Goal: Information Seeking & Learning: Learn about a topic

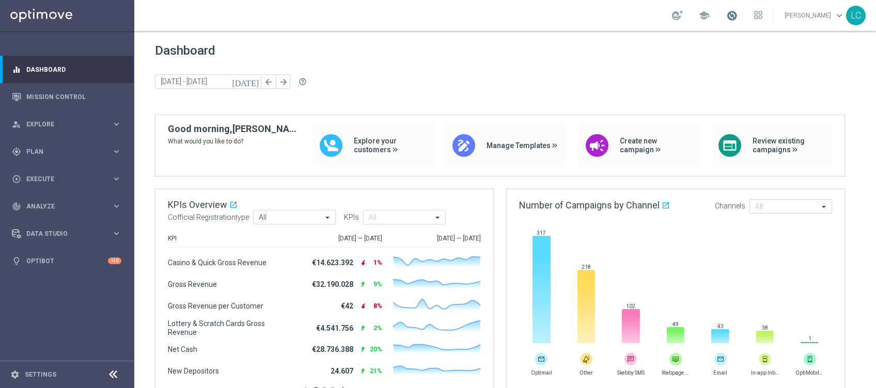
click at [726, 19] on span at bounding box center [731, 15] width 11 height 11
drag, startPoint x: 278, startPoint y: 182, endPoint x: 388, endPoint y: 407, distance: 250.6
click at [388, 388] on html "equalizer Dashboard Mission Control" at bounding box center [438, 194] width 876 height 388
click at [51, 87] on link "Mission Control" at bounding box center [73, 96] width 95 height 27
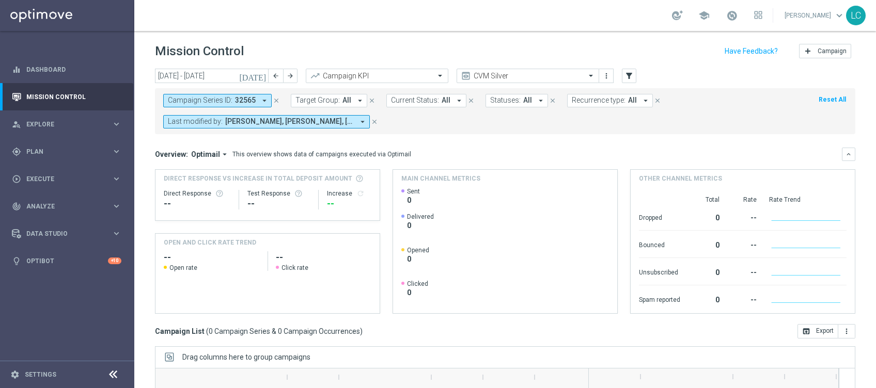
click at [273, 99] on icon "close" at bounding box center [276, 100] width 7 height 7
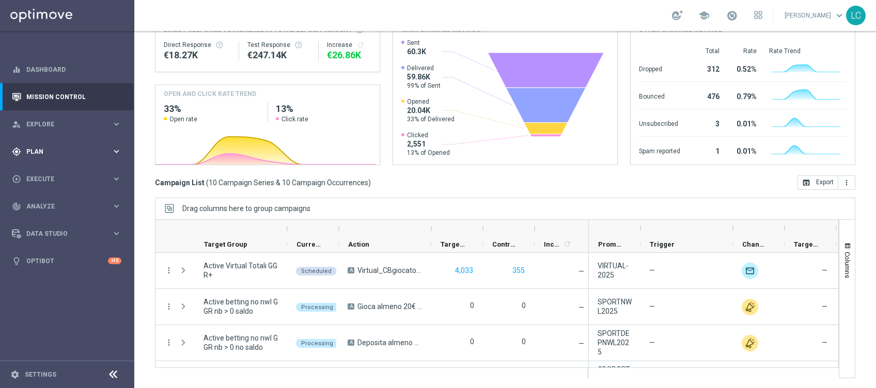
click at [85, 149] on span "Plan" at bounding box center [68, 152] width 85 height 6
click at [53, 206] on span "Templates" at bounding box center [64, 204] width 74 height 6
click at [51, 221] on link "Optimail" at bounding box center [69, 219] width 75 height 8
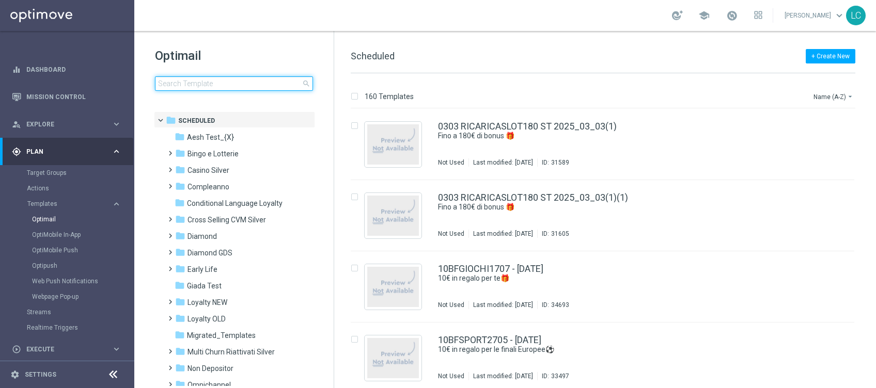
click at [182, 78] on input at bounding box center [234, 83] width 158 height 14
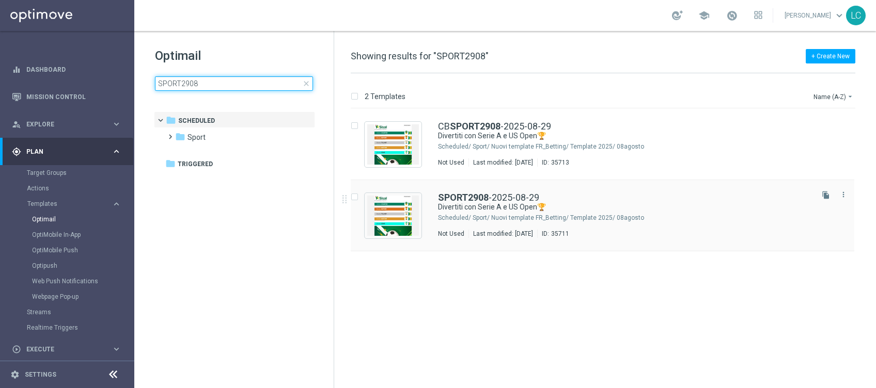
type input "SPORT2908"
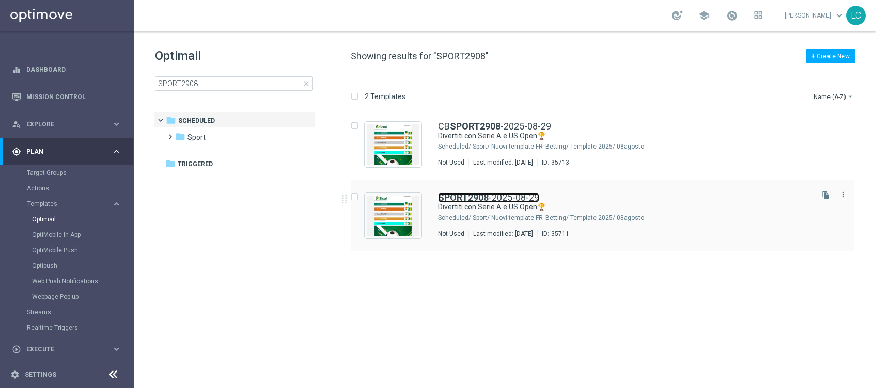
click at [477, 195] on b "SPORT2908" at bounding box center [463, 197] width 51 height 11
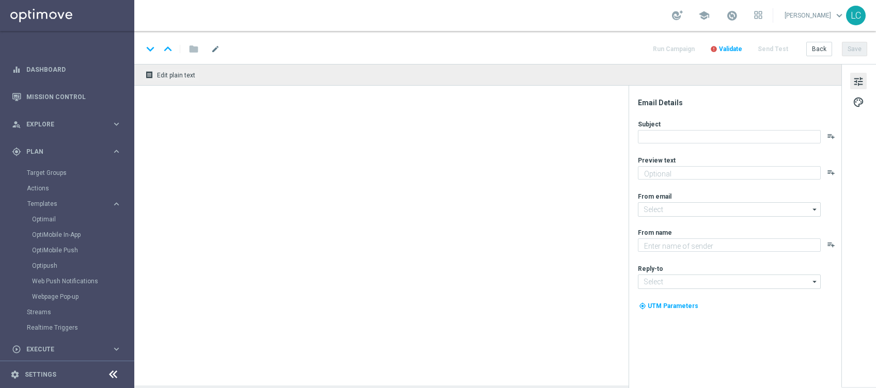
type textarea "fino a 30€ Bonus🎁"
type input "[EMAIL_ADDRESS][DOMAIN_NAME]"
type textarea "Sisal"
type input "[EMAIL_ADDRESS][DOMAIN_NAME]"
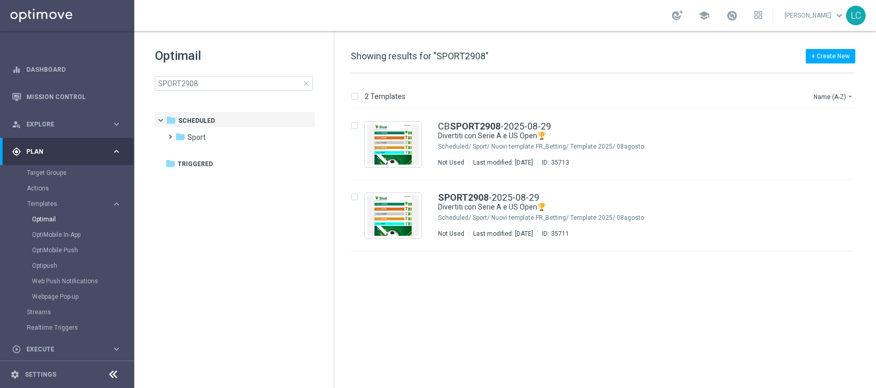
click at [304, 82] on span "close" at bounding box center [306, 84] width 8 height 8
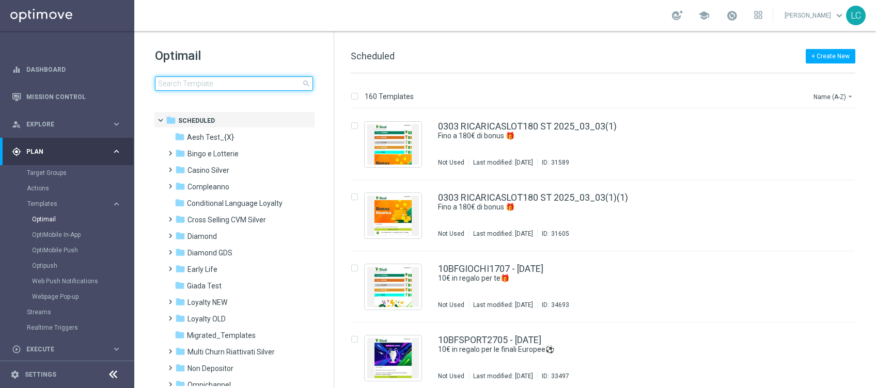
click at [189, 77] on input at bounding box center [234, 83] width 158 height 14
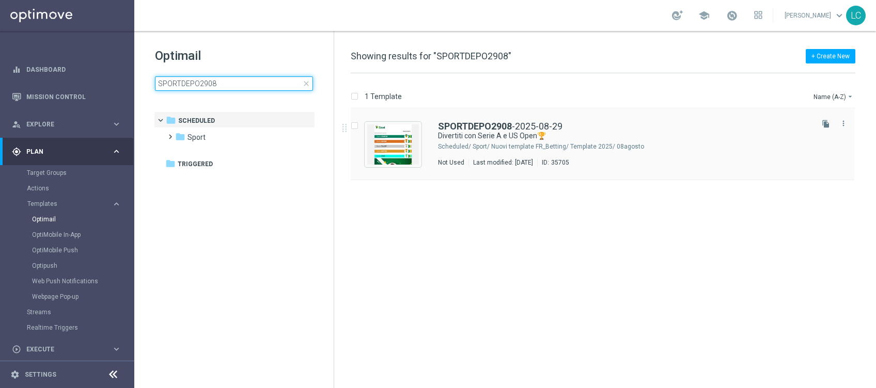
type input "SPORTDEPO2908"
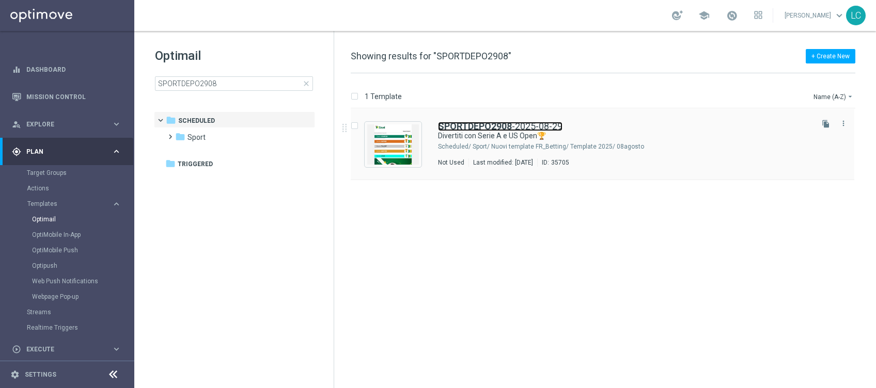
click at [449, 123] on b "SPORTDEPO2908" at bounding box center [475, 126] width 74 height 11
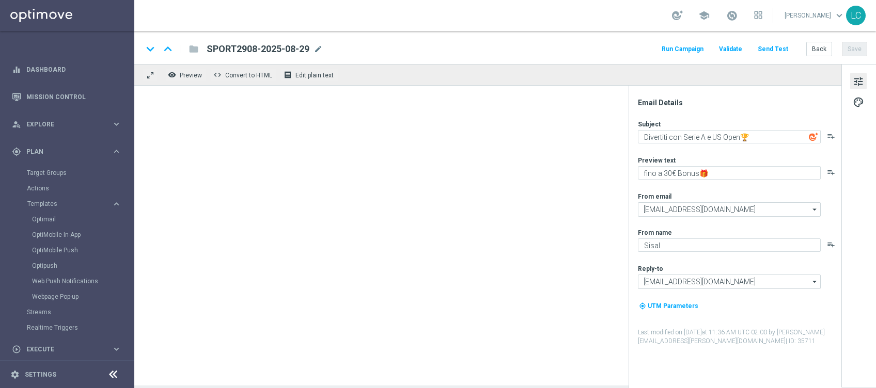
type textarea "fino a 10€ di freebet🎁"
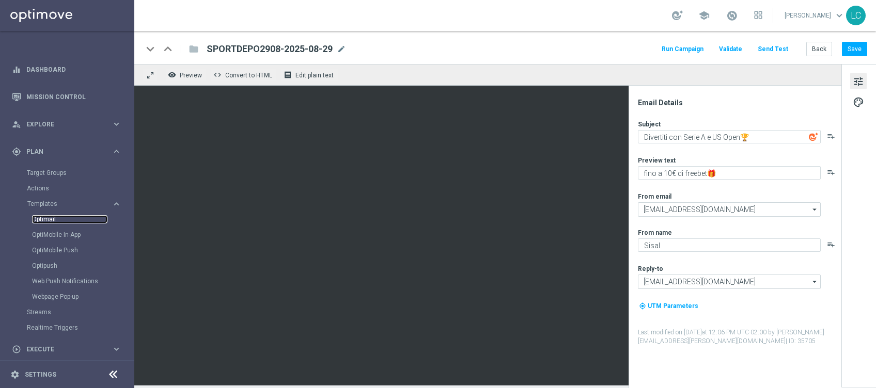
click at [62, 217] on link "Optimail" at bounding box center [69, 219] width 75 height 8
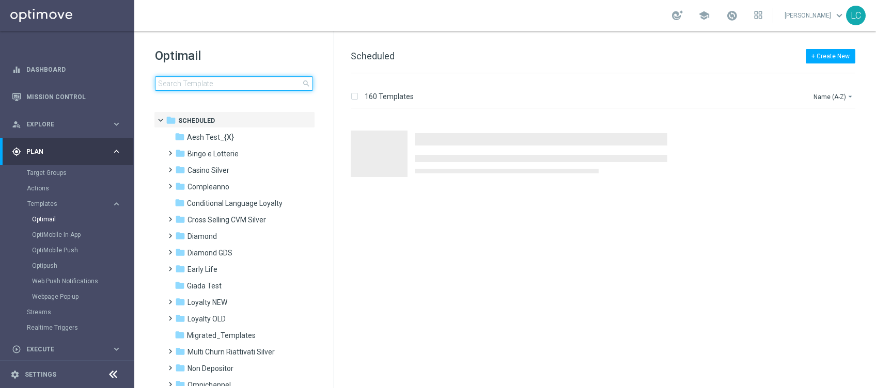
click at [212, 84] on input at bounding box center [234, 83] width 158 height 14
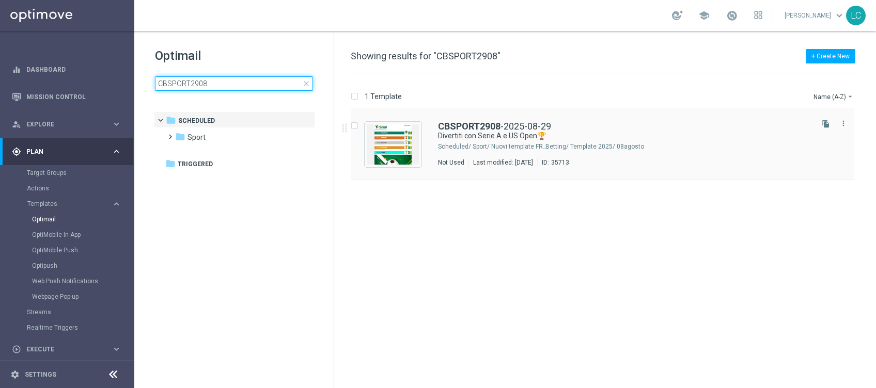
type input "CBSPORT2908"
click at [454, 118] on div "CBSPORT2908 -2025-08-29 Divertiti con Serie A e US Open🏆 Scheduled/ Sport/ Nuov…" at bounding box center [603, 144] width 504 height 71
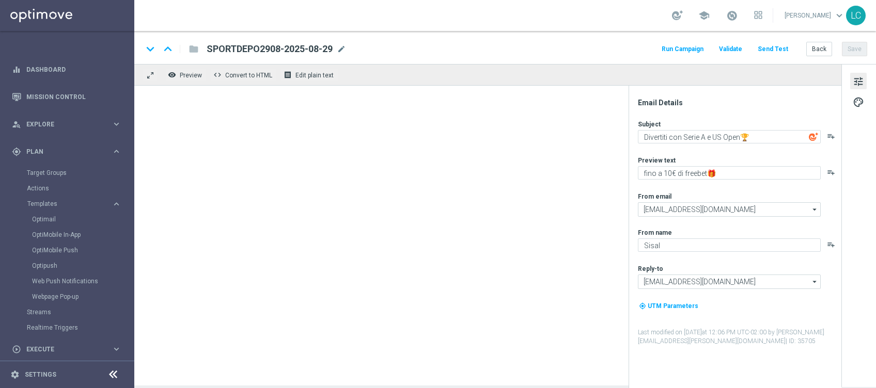
type textarea "fino a 30€ Bonus🎁"
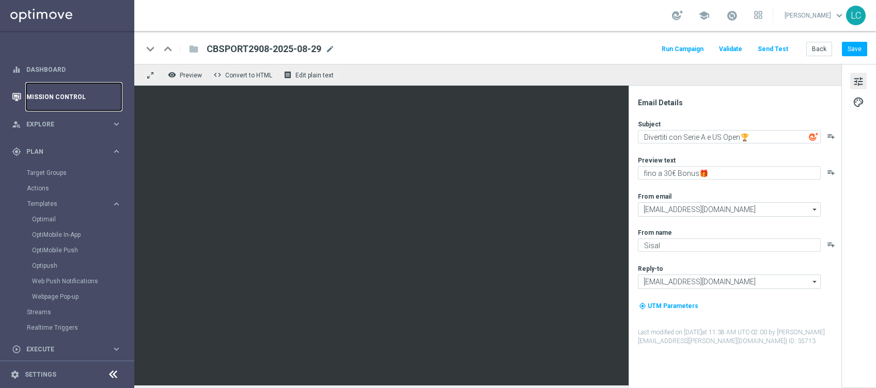
click at [52, 104] on link "Mission Control" at bounding box center [73, 96] width 95 height 27
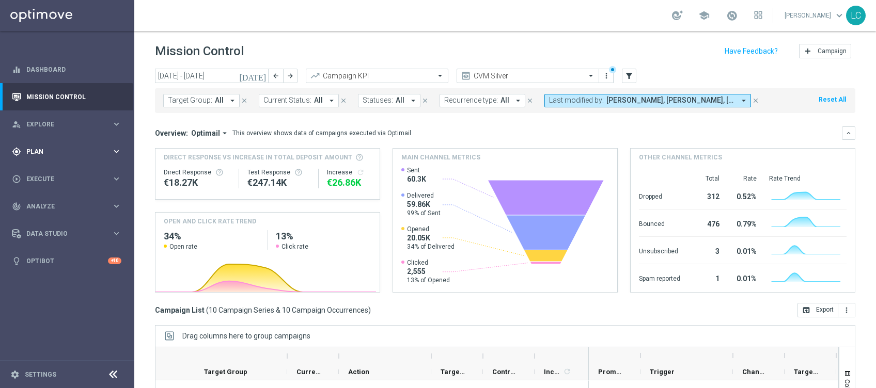
click at [33, 145] on div "gps_fixed Plan keyboard_arrow_right" at bounding box center [66, 151] width 133 height 27
click at [32, 175] on link "Target Groups" at bounding box center [67, 173] width 81 height 8
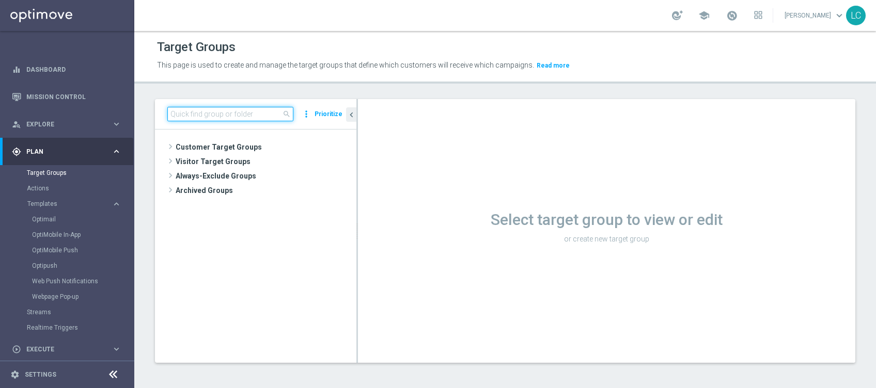
click at [254, 111] on input at bounding box center [230, 114] width 126 height 14
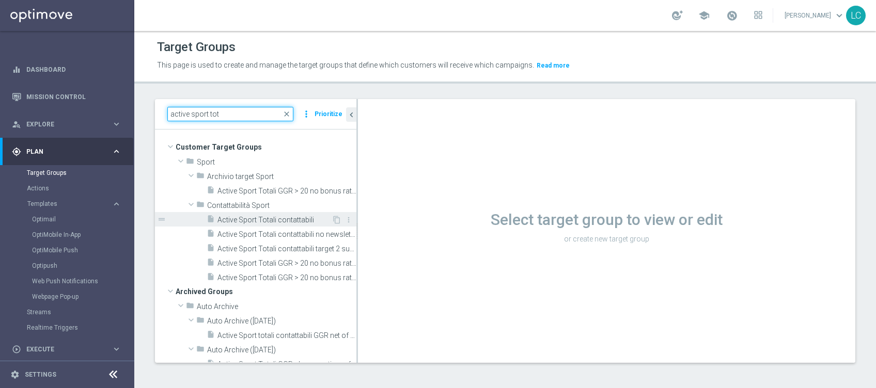
type input "active sport tot"
click at [256, 223] on span "Active Sport Totali contattabili" at bounding box center [274, 220] width 114 height 9
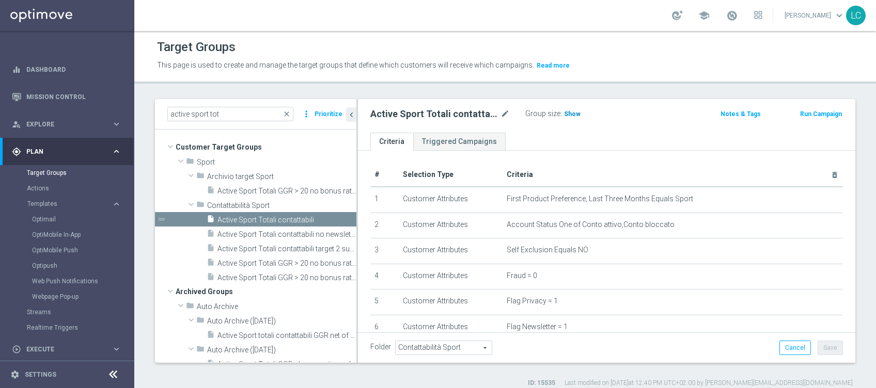
click at [569, 113] on span "Show" at bounding box center [572, 114] width 17 height 7
click at [289, 114] on span "close" at bounding box center [286, 114] width 8 height 8
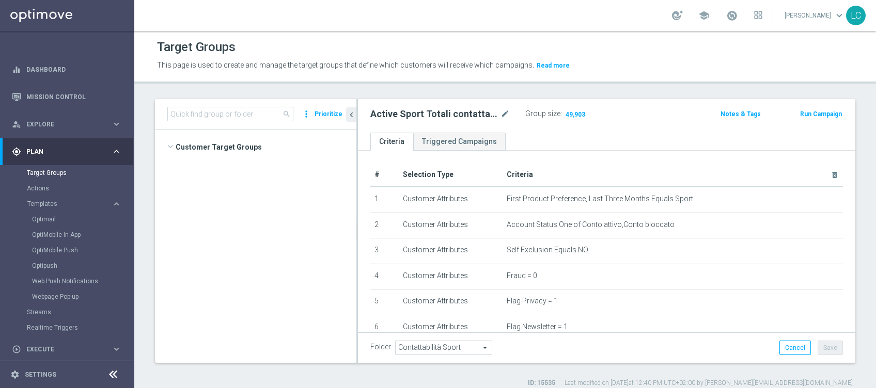
scroll to position [45106, 0]
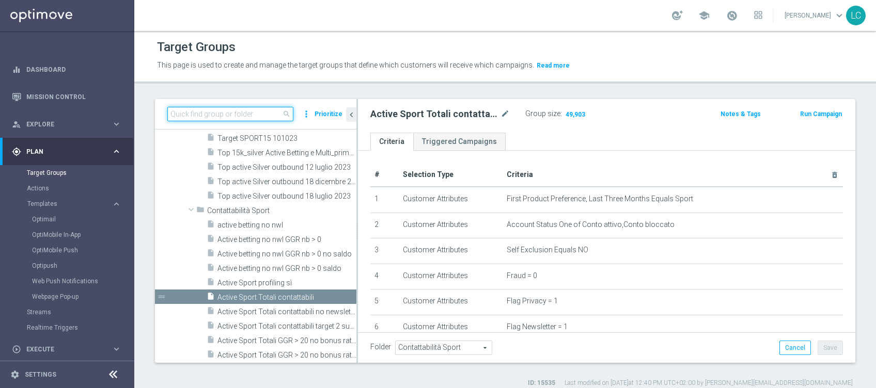
click at [234, 115] on input at bounding box center [230, 114] width 126 height 14
paste input "Active BETTING Master low TOTALI GGRnb>0"
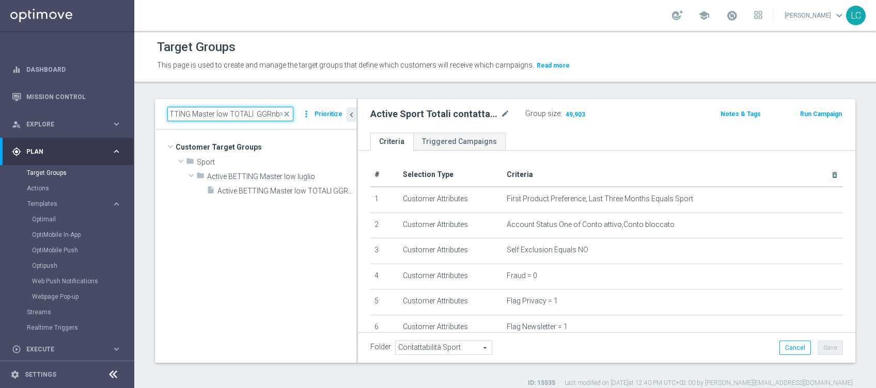
scroll to position [0, 0]
type input "Active BETTING Master low TOTALI GGRnb>0"
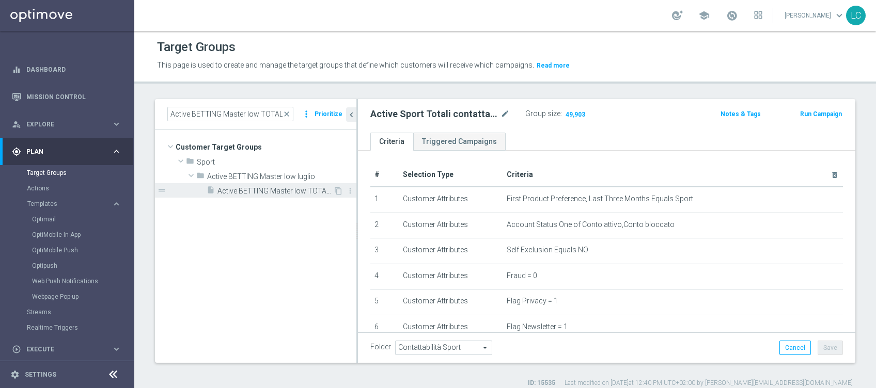
click at [260, 192] on span "Active BETTING Master low TOTALI GGRnb>0" at bounding box center [275, 191] width 116 height 9
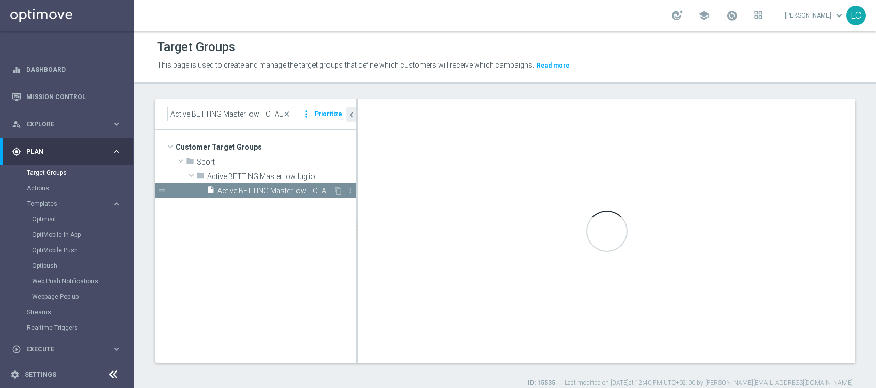
type input "Active BETTING Master low luglio"
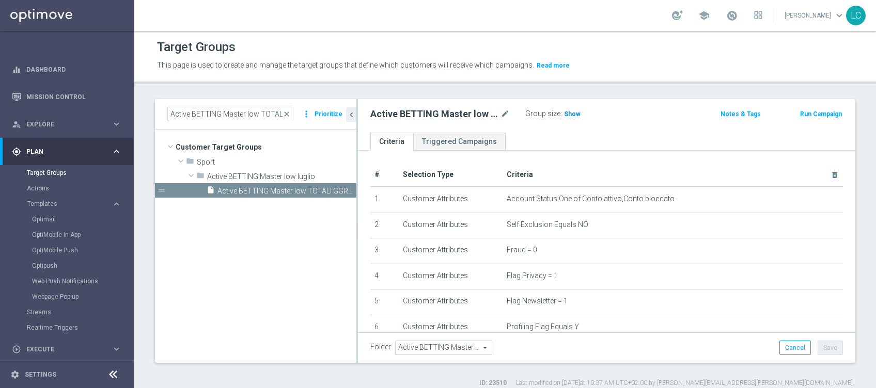
click at [570, 108] on h3 "Show" at bounding box center [572, 113] width 19 height 11
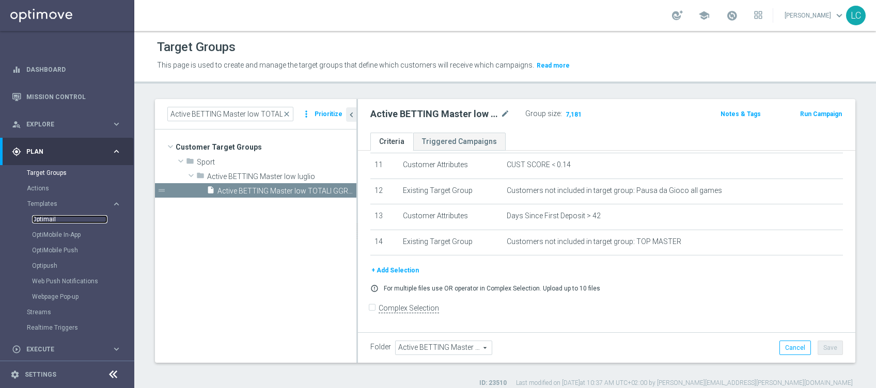
click at [45, 223] on link "Optimail" at bounding box center [69, 219] width 75 height 8
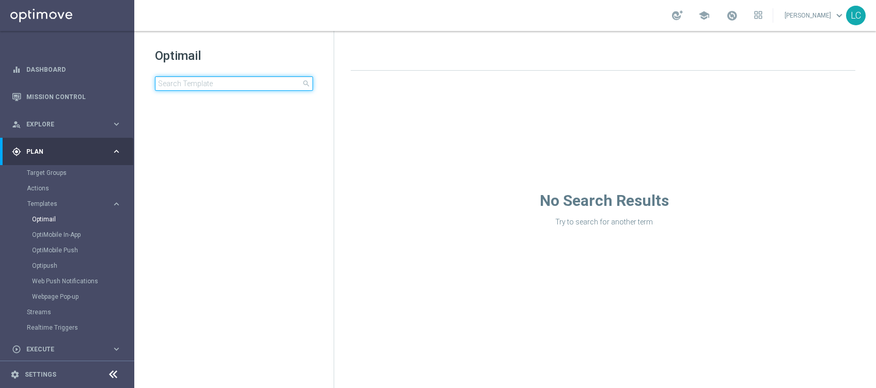
click at [227, 79] on input at bounding box center [234, 83] width 158 height 14
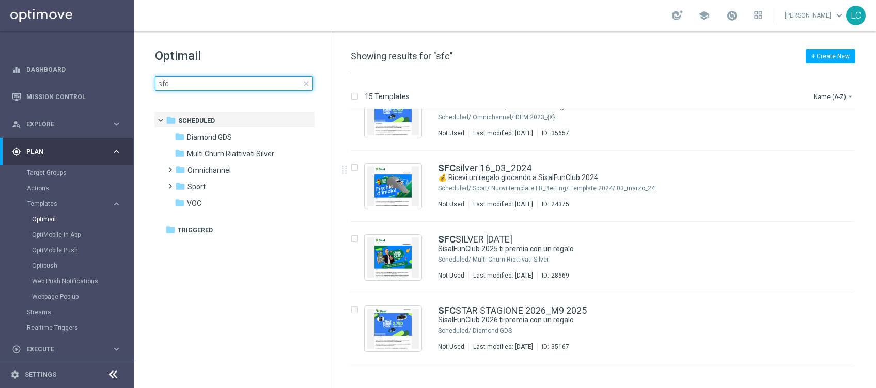
scroll to position [377, 0]
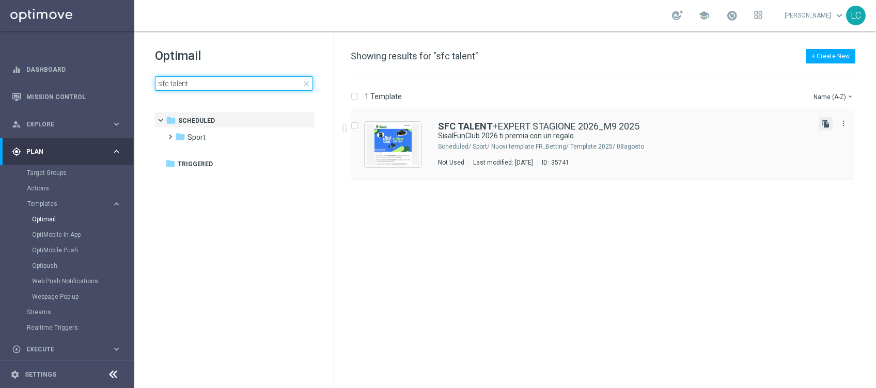
type input "sfc talent"
click at [826, 120] on icon "file_copy" at bounding box center [826, 124] width 8 height 8
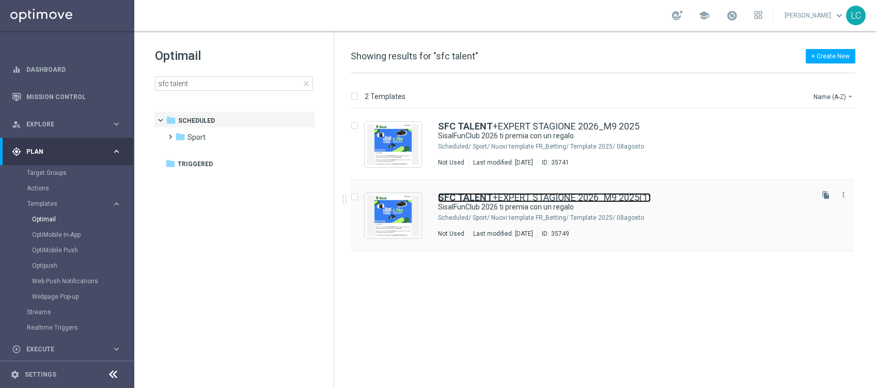
click at [518, 194] on link "SFC TALENT +EXPERT STAGIONE 2026_M9 2025(1)" at bounding box center [544, 197] width 213 height 9
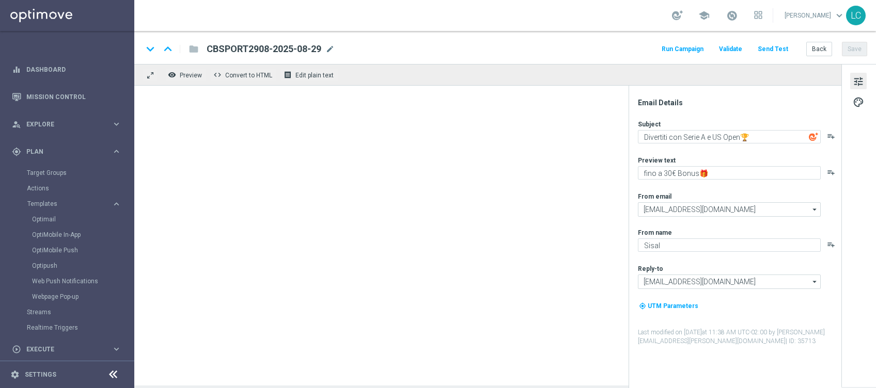
type input "SFC TALENT+EXPERT STAGIONE 2026_M9 2025(1)"
type textarea "SisalFunClub 2026 ti premia con un regalo"
type textarea "La nuova stagione è iniziata!"
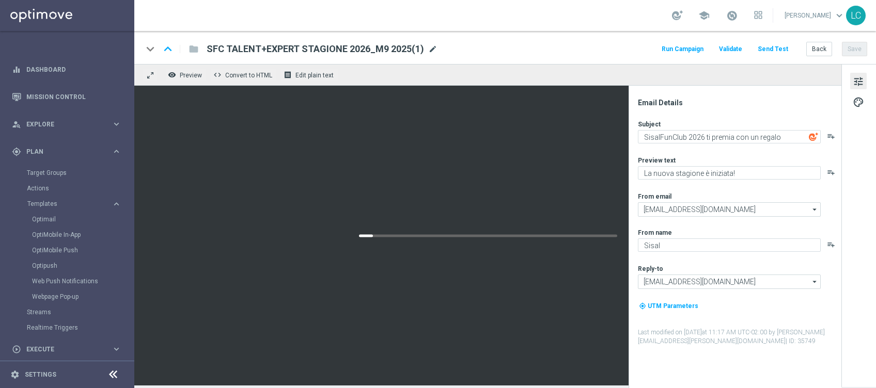
click at [428, 46] on span "mode_edit" at bounding box center [432, 48] width 9 height 9
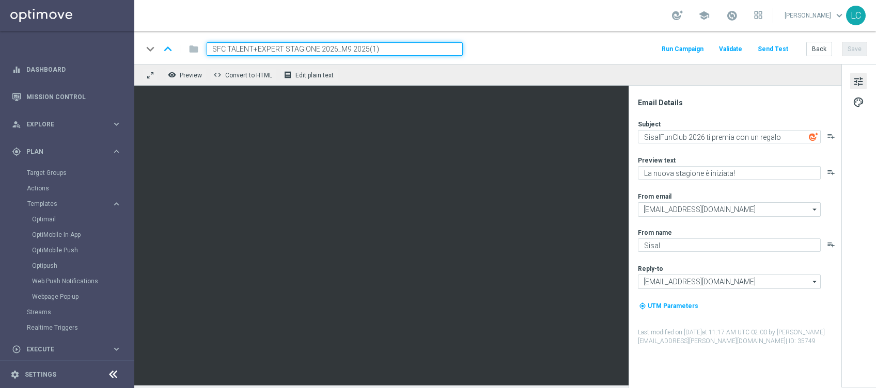
click at [234, 49] on input "SFC TALENT+EXPERT STAGIONE 2026_M9 2025(1)" at bounding box center [335, 48] width 256 height 13
drag, startPoint x: 234, startPoint y: 49, endPoint x: 262, endPoint y: 50, distance: 27.9
click at [262, 50] on input "SFC TALENT+EXPERT STAGIONE 2026_M9 2025(1)" at bounding box center [335, 48] width 256 height 13
click at [546, 52] on div "keyboard_arrow_down keyboard_arrow_up folder SFC MASTER LOW STAGIONE 2026_M9 20…" at bounding box center [505, 48] width 725 height 13
click at [855, 49] on button "Save" at bounding box center [854, 49] width 25 height 14
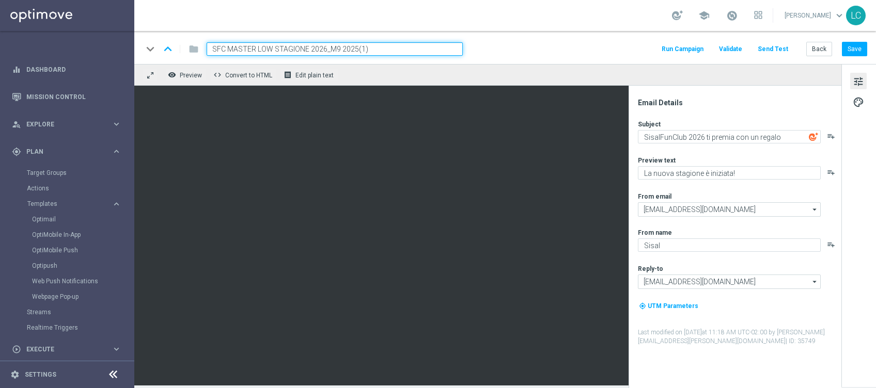
click at [378, 44] on input "SFC MASTER LOW STAGIONE 2026_M9 2025(1)" at bounding box center [335, 48] width 256 height 13
type input "SFC MASTER LOW STAGIONE 2026_M9 2025"
click at [522, 43] on div "keyboard_arrow_down keyboard_arrow_up folder SFC MASTER LOW STAGIONE 2026_M9 20…" at bounding box center [505, 48] width 725 height 13
click at [854, 50] on button "Save" at bounding box center [854, 49] width 25 height 14
click at [851, 51] on button "Save" at bounding box center [854, 49] width 25 height 14
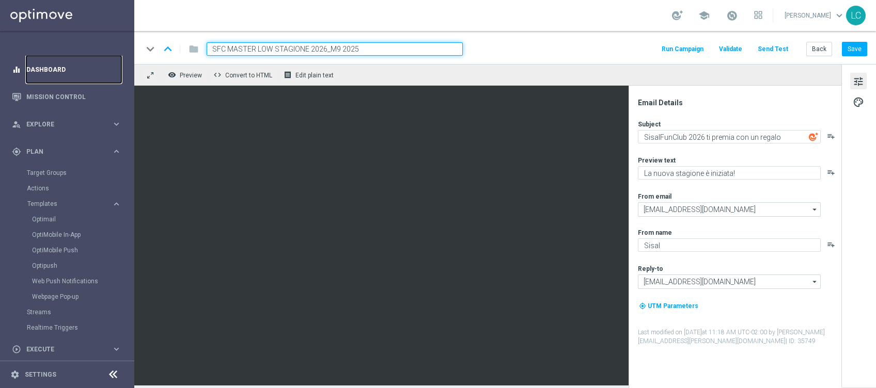
click at [39, 71] on link "Dashboard" at bounding box center [73, 69] width 95 height 27
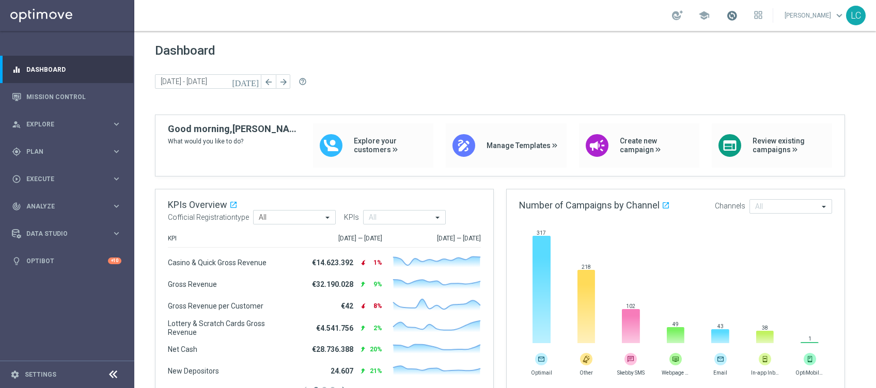
click at [726, 18] on span at bounding box center [731, 15] width 11 height 11
click at [47, 154] on div "gps_fixed Plan" at bounding box center [62, 151] width 100 height 9
click at [54, 219] on link "Optimail" at bounding box center [69, 219] width 75 height 8
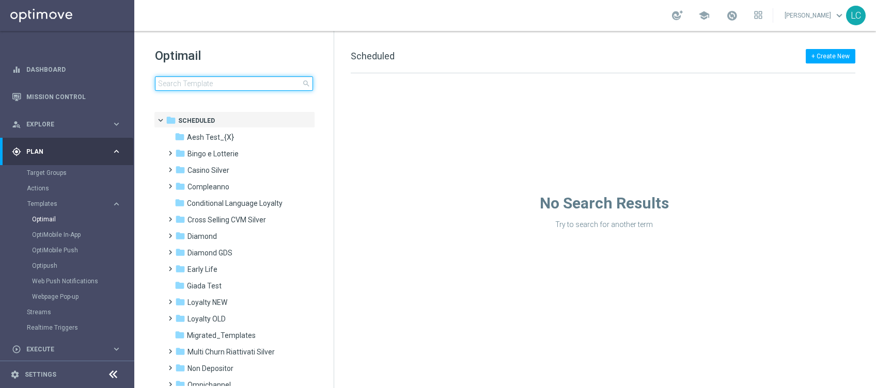
click at [249, 80] on input at bounding box center [234, 83] width 158 height 14
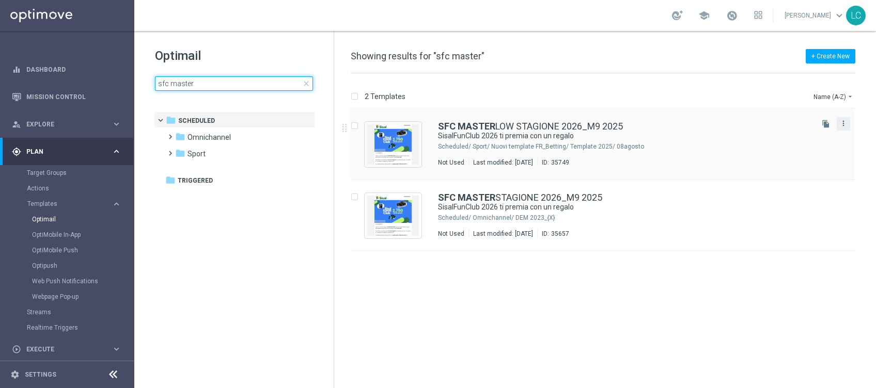
type input "sfc master"
click at [842, 123] on icon "more_vert" at bounding box center [843, 123] width 8 height 8
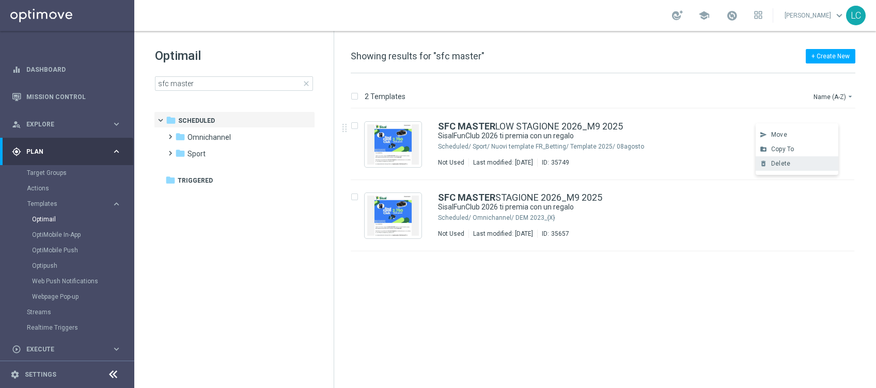
click at [773, 163] on span "Delete" at bounding box center [780, 163] width 19 height 7
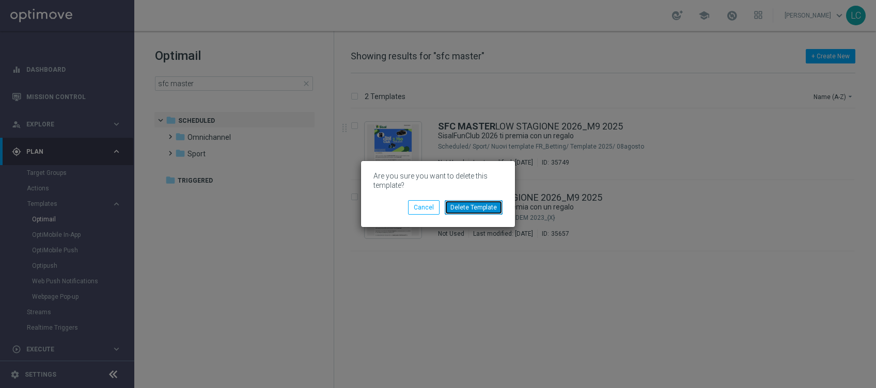
click at [476, 203] on button "Delete Template" at bounding box center [474, 207] width 58 height 14
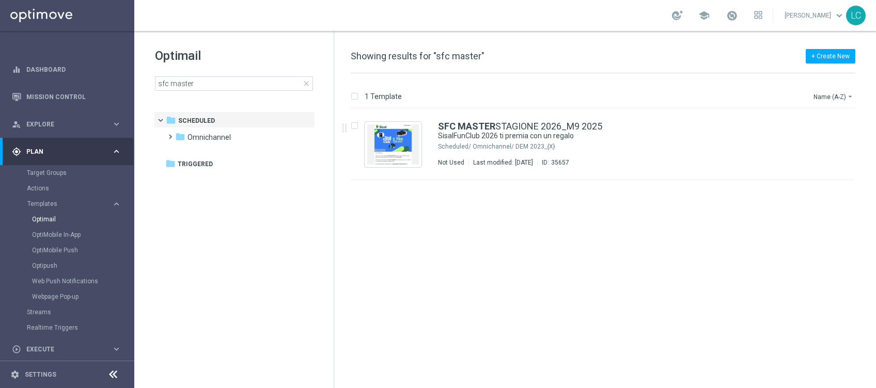
click at [306, 82] on span "close" at bounding box center [306, 84] width 8 height 8
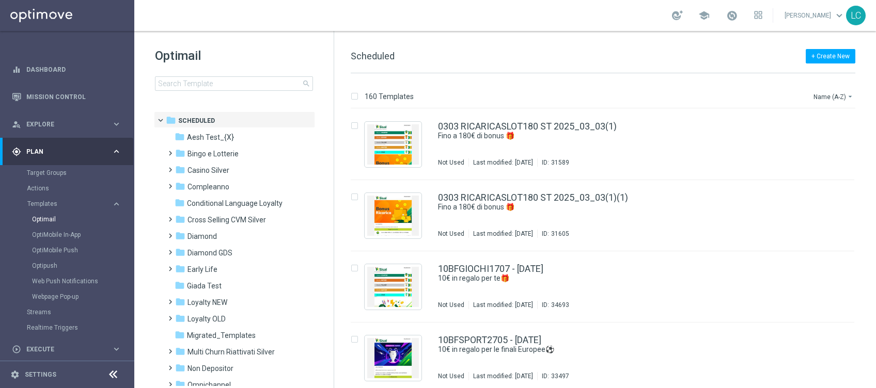
scroll to position [87, 0]
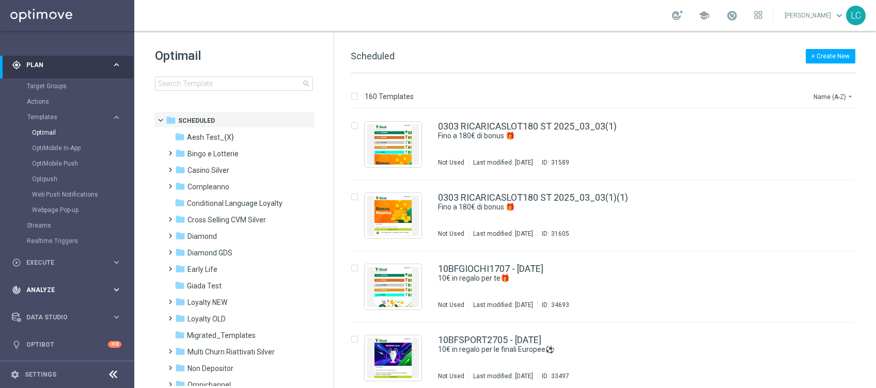
click at [65, 289] on span "Analyze" at bounding box center [68, 290] width 85 height 6
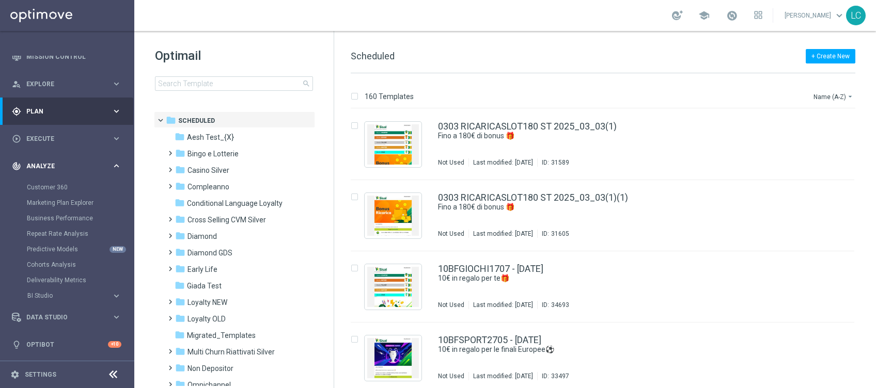
scroll to position [40, 0]
click at [50, 183] on link "Customer 360" at bounding box center [67, 187] width 81 height 8
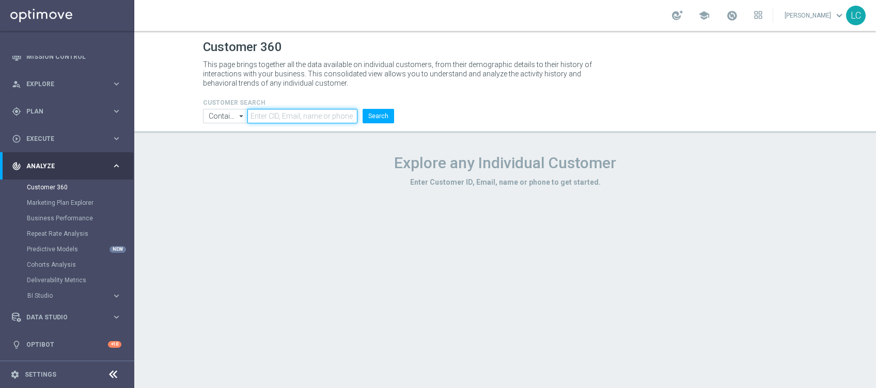
click at [289, 115] on input "text" at bounding box center [302, 116] width 110 height 14
click at [215, 111] on input "Contains" at bounding box center [225, 116] width 44 height 14
click at [215, 111] on input at bounding box center [225, 116] width 44 height 14
click at [177, 110] on header "Customer 360 This page brings together all the data available on individual cus…" at bounding box center [505, 82] width 742 height 102
type input "Contains"
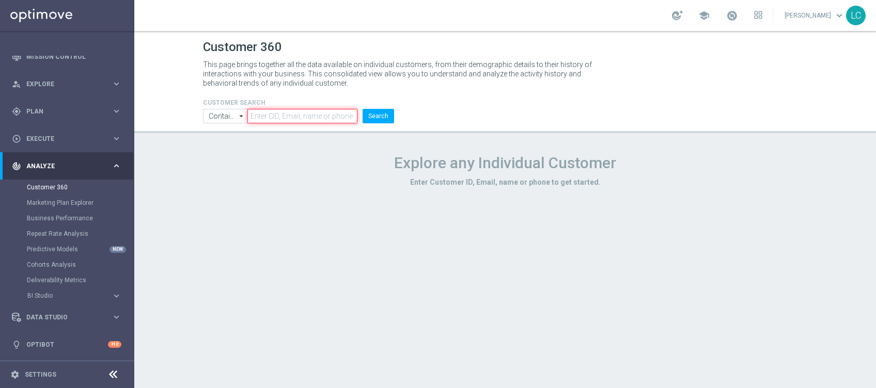
click at [281, 112] on input "text" at bounding box center [302, 116] width 110 height 14
type input "2852316731275122"
click at [375, 115] on button "Search" at bounding box center [379, 116] width 32 height 14
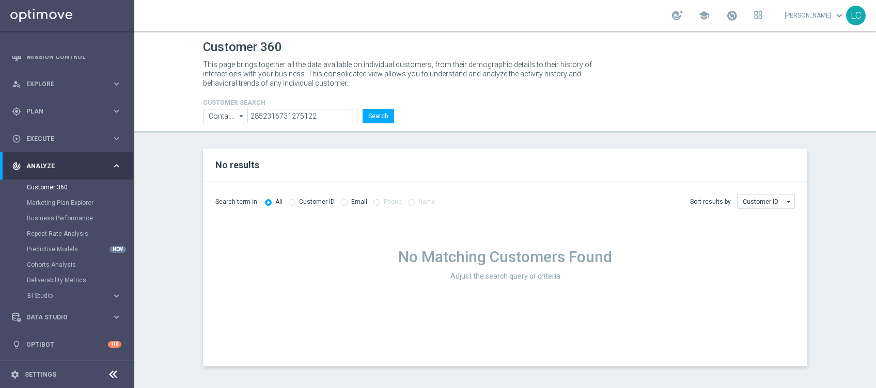
click at [290, 202] on input "radio" at bounding box center [292, 201] width 7 height 7
radio input "true"
radio input "false"
click at [240, 118] on icon "arrow_drop_down" at bounding box center [242, 115] width 10 height 13
click at [175, 77] on header "Customer 360 This page brings together all the data available on individual cus…" at bounding box center [505, 82] width 742 height 102
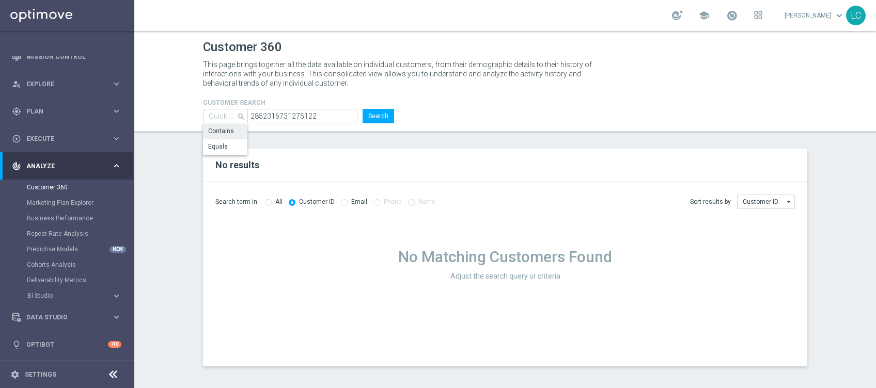
type input "Contains"
click at [223, 111] on input "Contains" at bounding box center [225, 116] width 44 height 14
click at [228, 145] on div "Equals" at bounding box center [225, 146] width 45 height 14
type input "Equals"
click at [384, 112] on button "Search" at bounding box center [379, 116] width 32 height 14
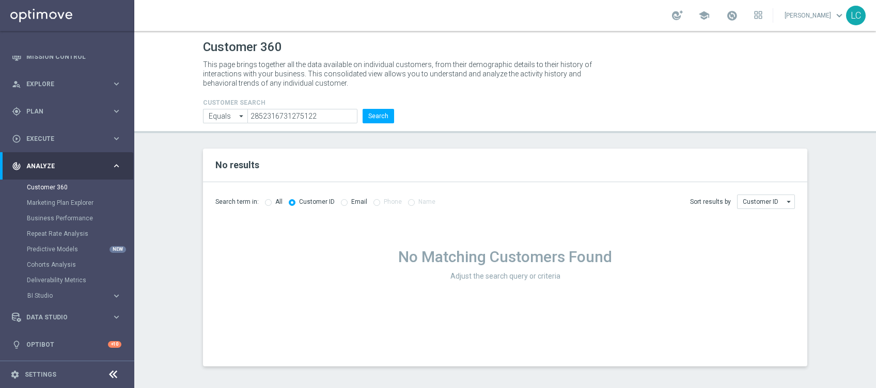
click at [268, 202] on input "radio" at bounding box center [268, 201] width 7 height 7
radio input "true"
radio input "false"
click at [379, 115] on button "Search" at bounding box center [379, 116] width 32 height 14
click at [760, 204] on input "Customer ID" at bounding box center [766, 202] width 58 height 14
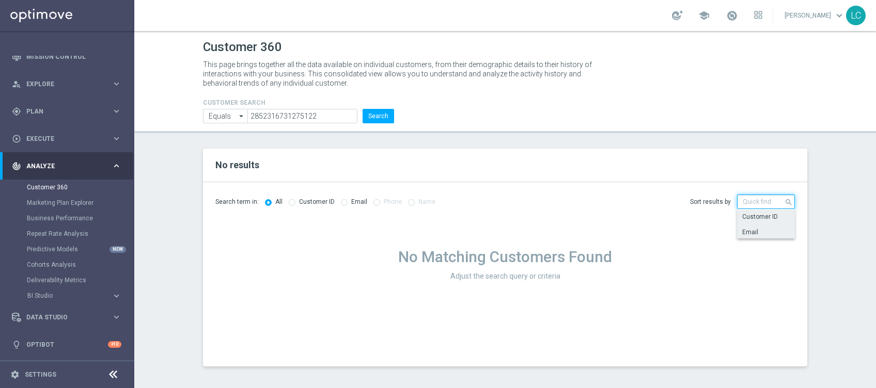
scroll to position [2, 0]
click at [611, 182] on div "Search term in: All Customer ID Email Phone Name Sort results by Customer ID se…" at bounding box center [505, 199] width 604 height 35
type input "Customer ID"
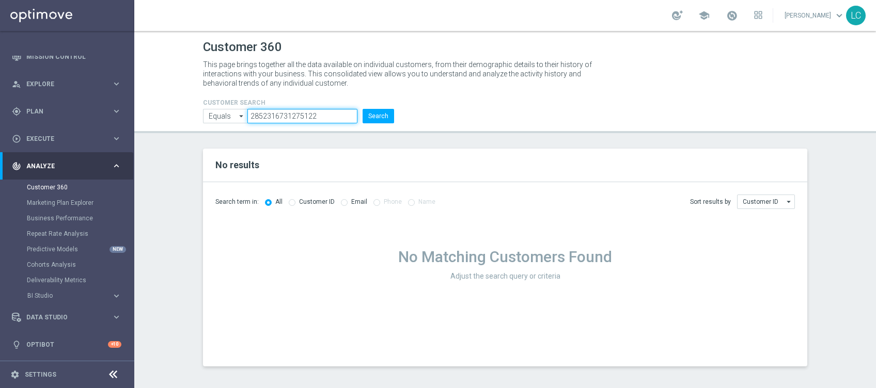
click at [291, 111] on input "2852316731275122" at bounding box center [302, 116] width 110 height 14
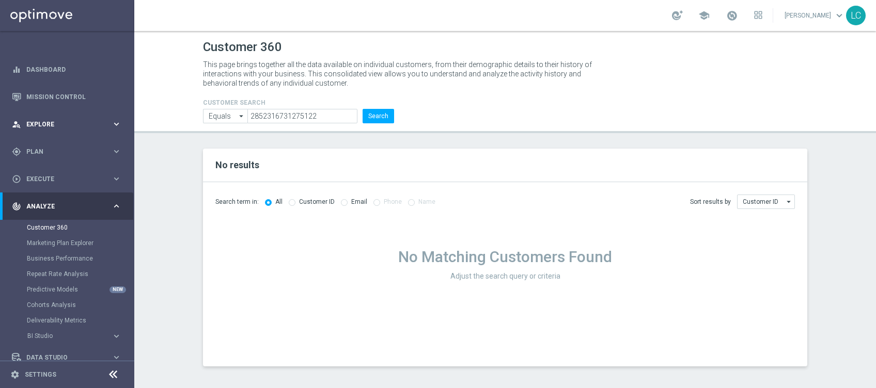
click at [48, 118] on div "person_search Explore keyboard_arrow_right" at bounding box center [66, 124] width 133 height 27
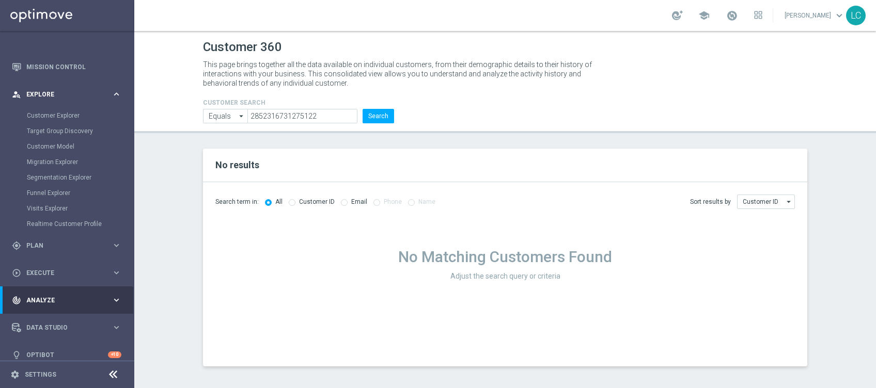
scroll to position [40, 0]
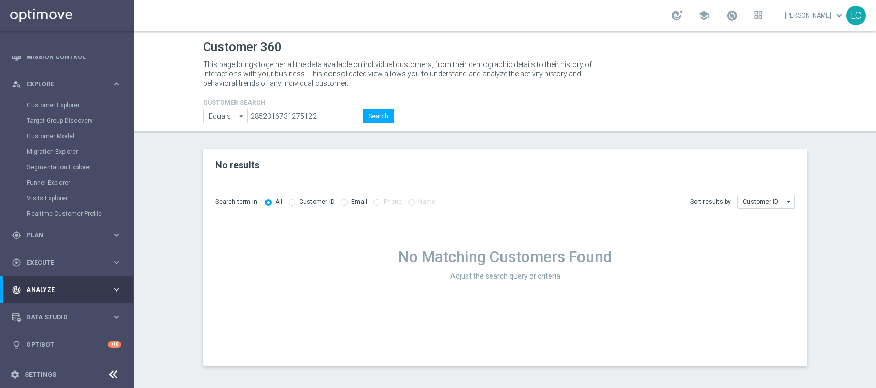
click at [55, 297] on div "track_changes Analyze keyboard_arrow_right" at bounding box center [66, 289] width 133 height 27
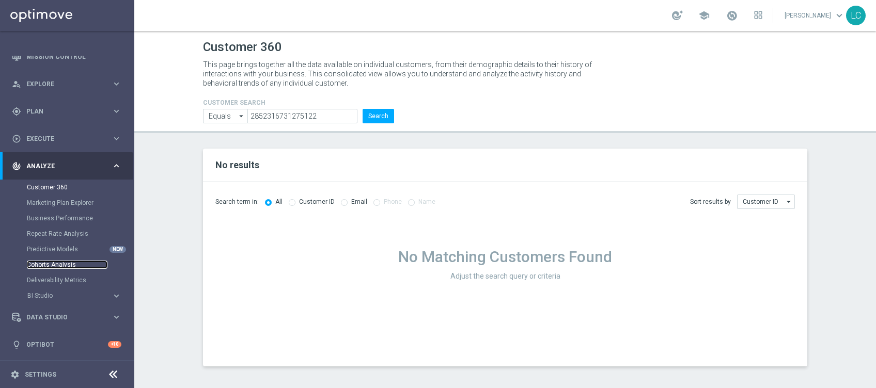
click at [62, 262] on link "Cohorts Analysis" at bounding box center [67, 265] width 81 height 8
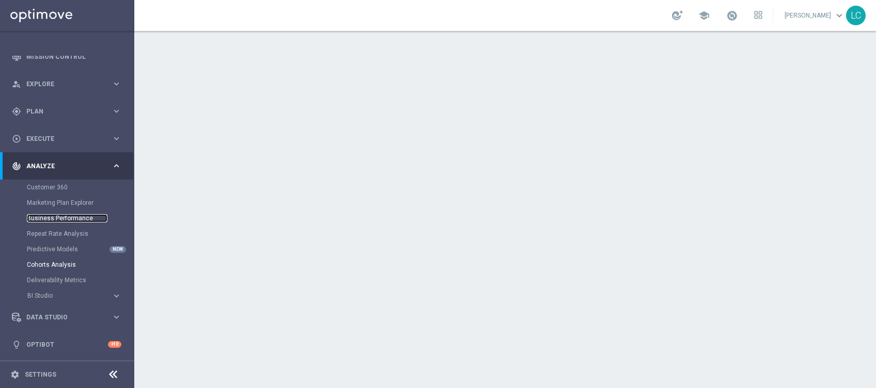
click at [73, 219] on link "Business Performance" at bounding box center [67, 218] width 81 height 8
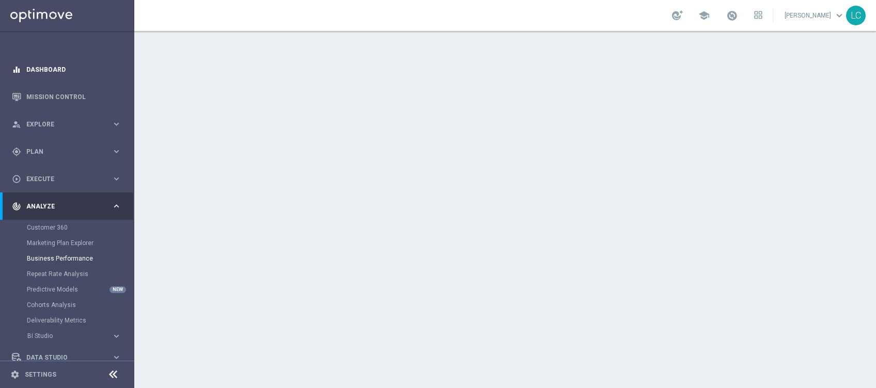
click at [48, 70] on link "Dashboard" at bounding box center [73, 69] width 95 height 27
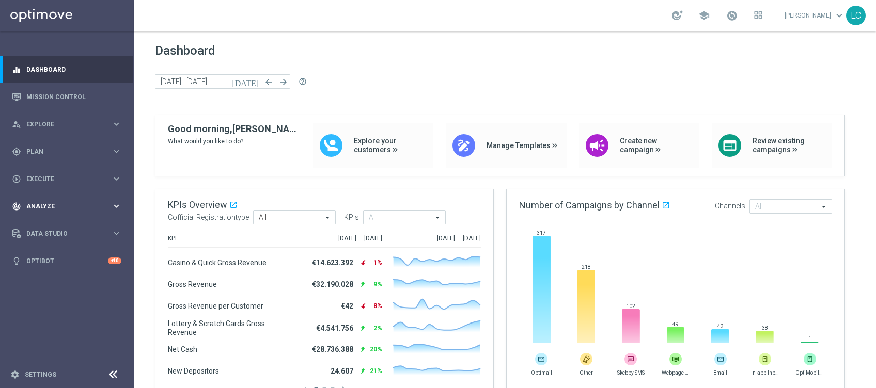
click at [54, 206] on span "Analyze" at bounding box center [68, 206] width 85 height 6
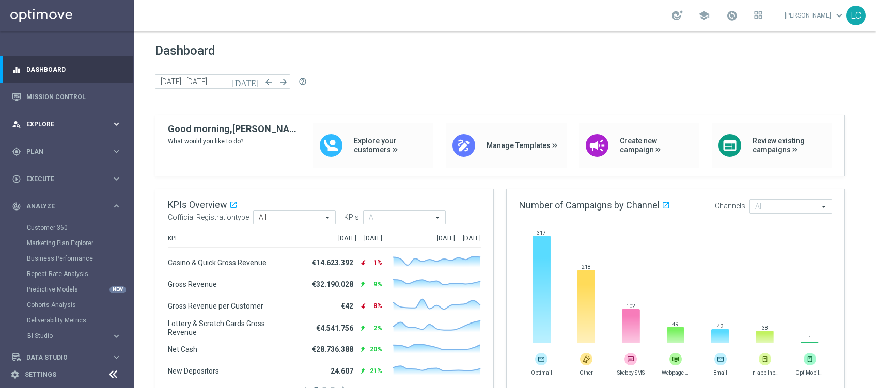
click at [45, 122] on span "Explore" at bounding box center [68, 124] width 85 height 6
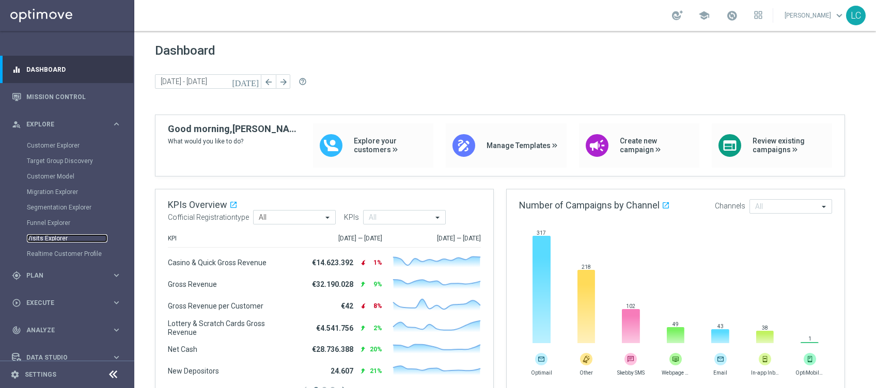
click at [49, 237] on link "Visits Explorer" at bounding box center [67, 238] width 81 height 8
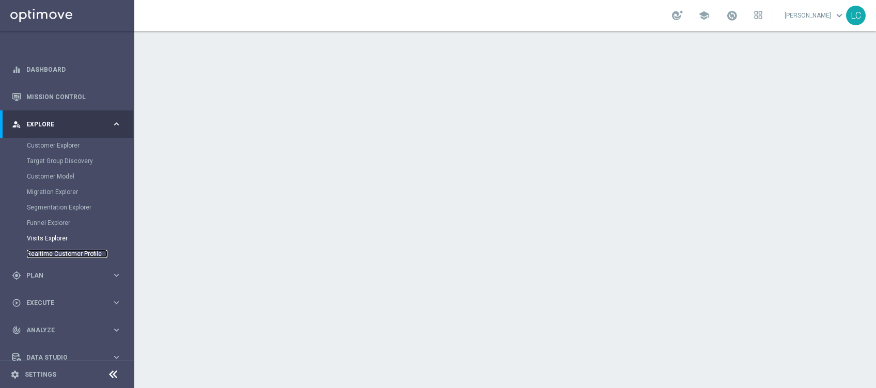
click at [54, 250] on link "Realtime Customer Profile" at bounding box center [67, 254] width 81 height 8
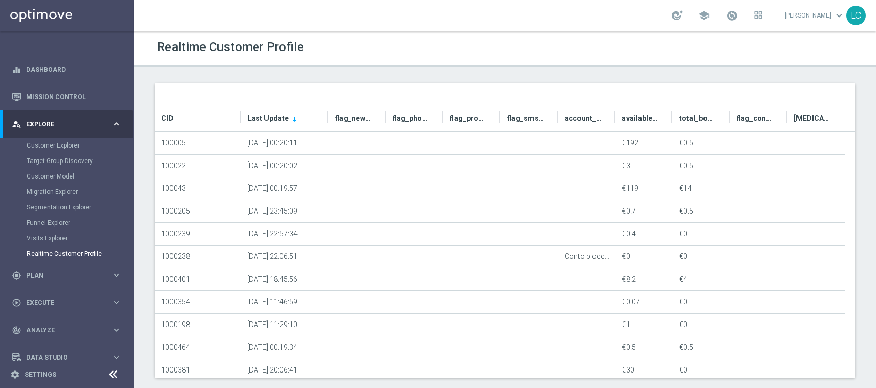
click at [454, 65] on header "Realtime Customer Profile" at bounding box center [505, 49] width 742 height 36
click at [172, 114] on span "CID" at bounding box center [167, 118] width 12 height 11
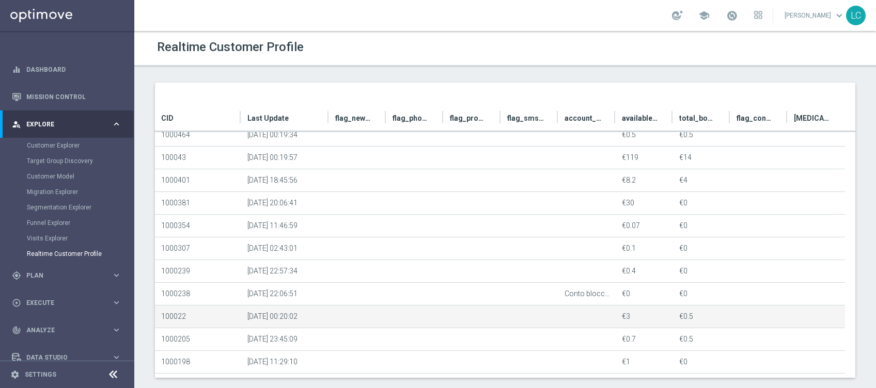
scroll to position [8, 0]
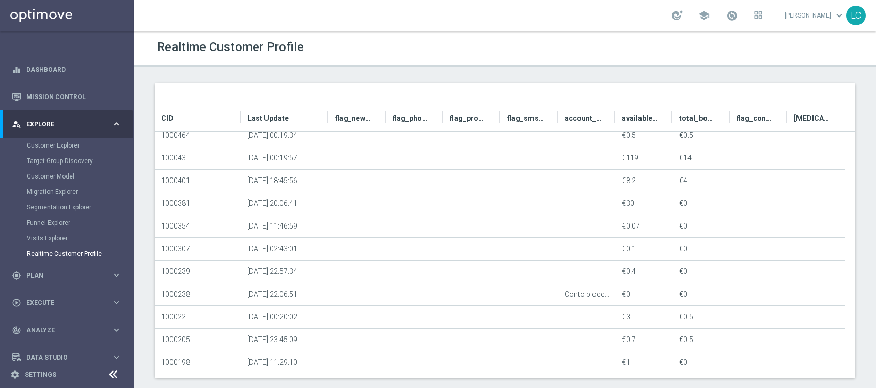
click at [46, 231] on div "Visits Explorer" at bounding box center [80, 238] width 106 height 15
click at [50, 239] on link "Visits Explorer" at bounding box center [67, 238] width 81 height 8
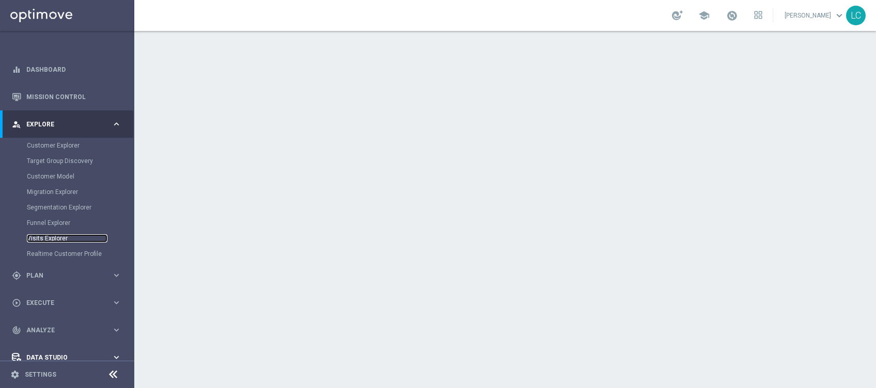
scroll to position [40, 0]
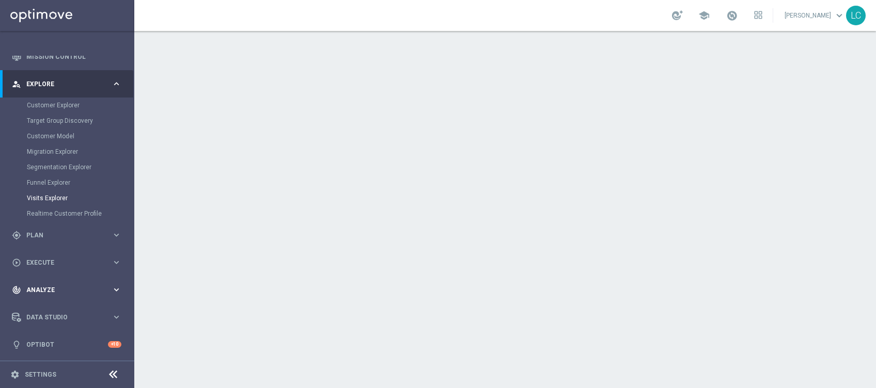
click at [65, 300] on div "track_changes Analyze keyboard_arrow_right" at bounding box center [66, 289] width 133 height 27
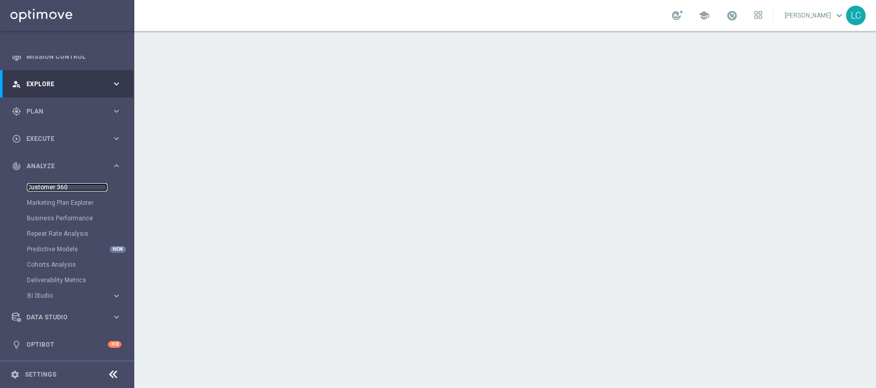
click at [59, 187] on link "Customer 360" at bounding box center [67, 187] width 81 height 8
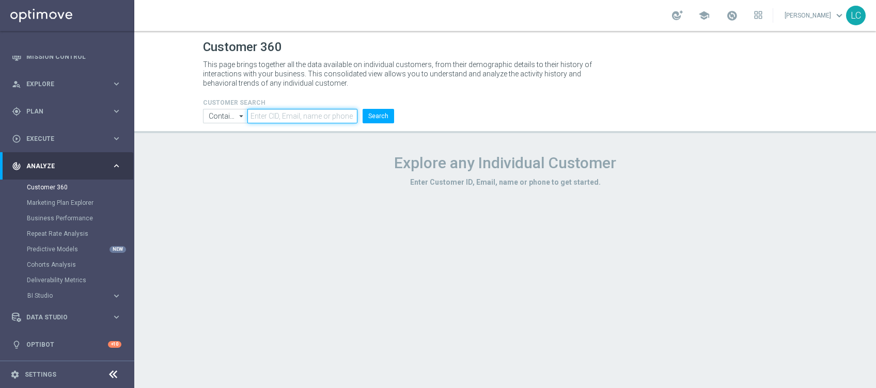
click at [305, 119] on input "text" at bounding box center [302, 116] width 110 height 14
type input "2776045"
click at [381, 108] on form "CUSTOMER SEARCH Contains Contains arrow_drop_down Drag here to set row groups D…" at bounding box center [298, 111] width 191 height 24
click at [383, 117] on button "Search" at bounding box center [379, 116] width 32 height 14
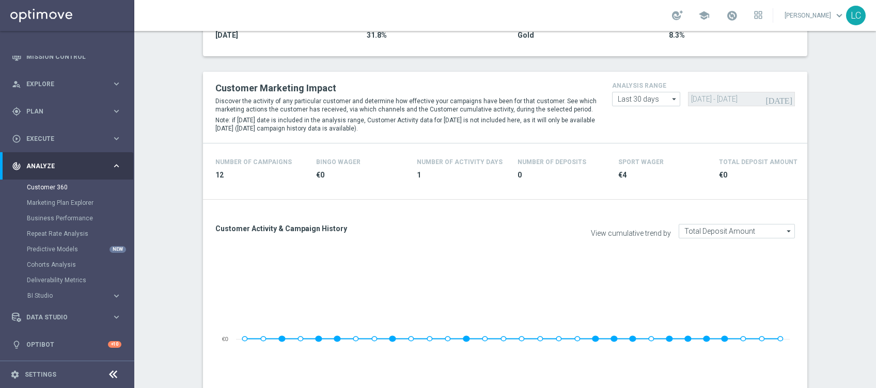
scroll to position [223, 0]
click at [617, 102] on input "Last 30 days" at bounding box center [646, 100] width 68 height 14
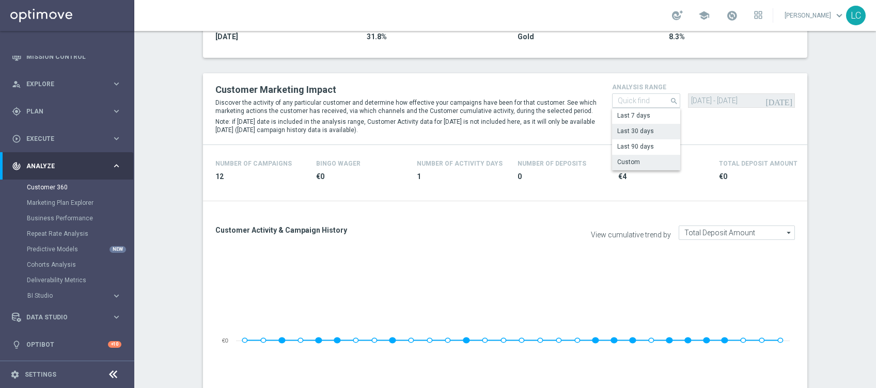
click at [630, 161] on div "Custom" at bounding box center [628, 162] width 23 height 9
type input "Custom"
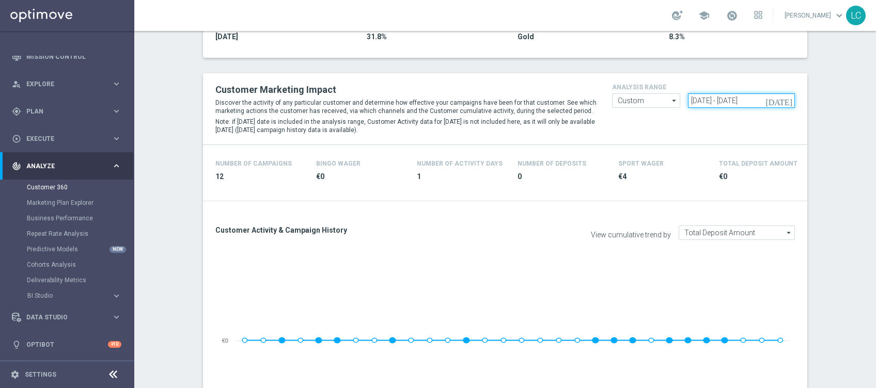
click at [712, 99] on input "[DATE] - [DATE]" at bounding box center [741, 100] width 106 height 14
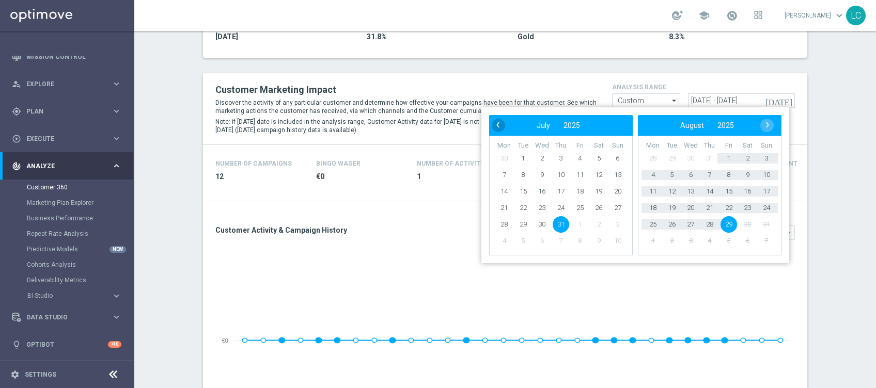
click at [499, 123] on span "‹" at bounding box center [497, 124] width 13 height 13
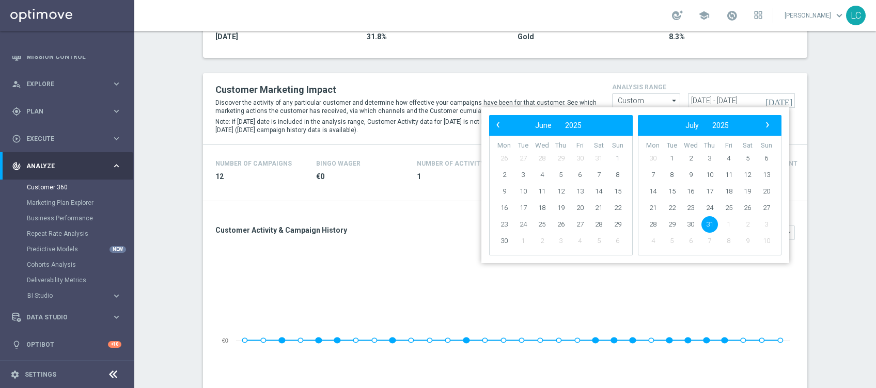
click at [499, 123] on span "‹" at bounding box center [497, 124] width 13 height 13
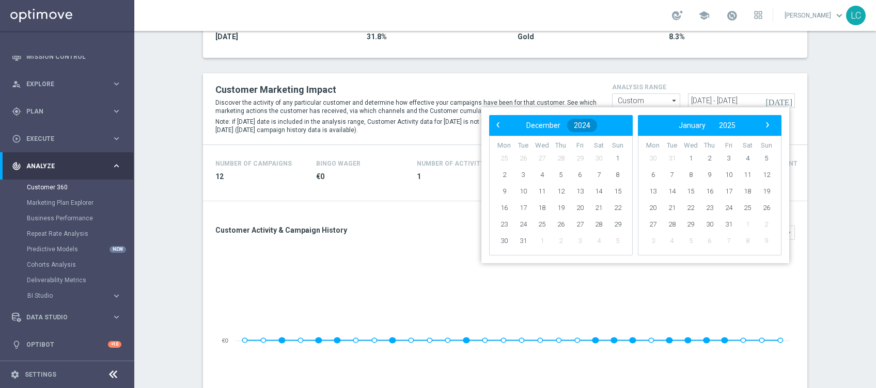
drag, startPoint x: 499, startPoint y: 123, endPoint x: 579, endPoint y: 123, distance: 80.0
click at [579, 123] on bs-datepicker-navigation-view "‹ ​ December ​ 2024 ​ ›" at bounding box center [558, 125] width 133 height 13
click at [579, 123] on span "2024" at bounding box center [582, 125] width 17 height 8
click at [536, 150] on span "2018" at bounding box center [544, 154] width 24 height 24
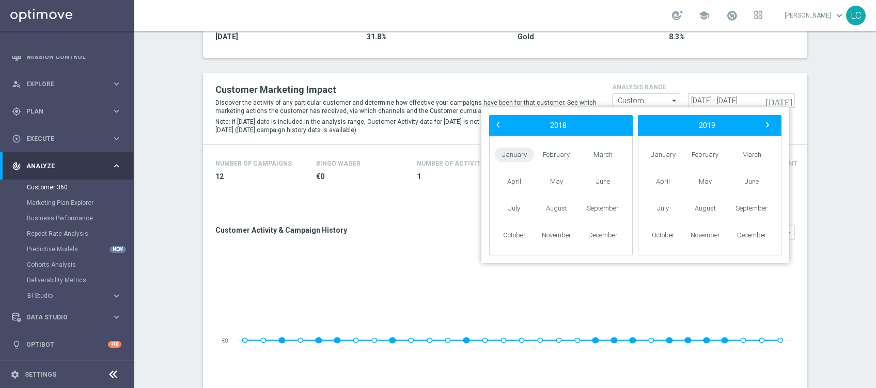
click at [521, 152] on span "January" at bounding box center [514, 155] width 39 height 15
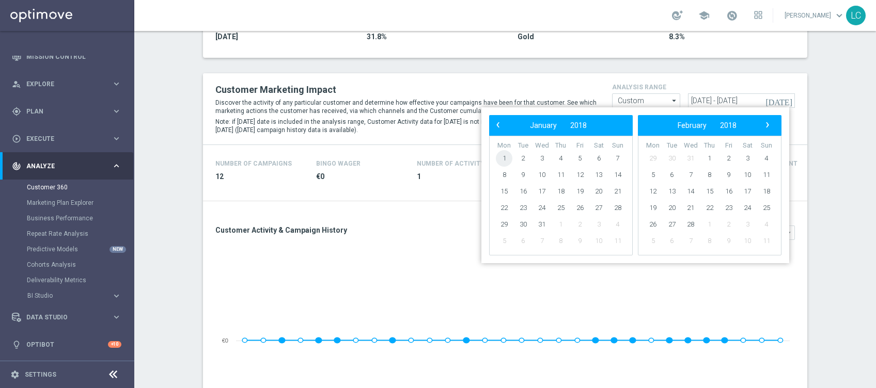
click at [504, 161] on span "1" at bounding box center [504, 158] width 17 height 17
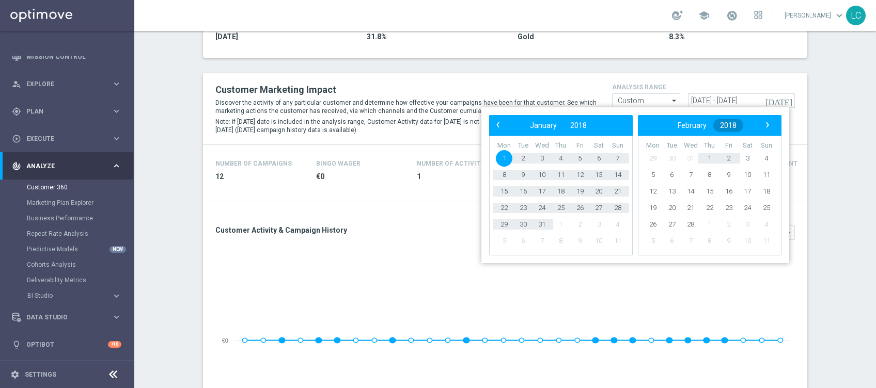
click at [724, 127] on span "2018" at bounding box center [728, 125] width 17 height 8
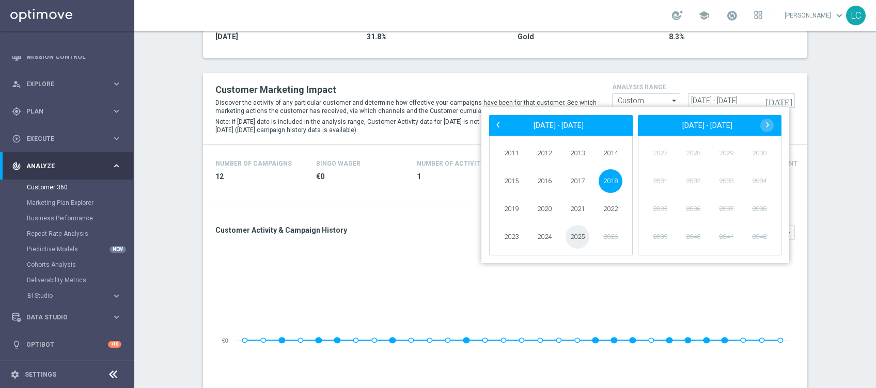
click at [580, 230] on span "2025" at bounding box center [577, 237] width 24 height 24
click at [547, 207] on span "August" at bounding box center [556, 208] width 45 height 15
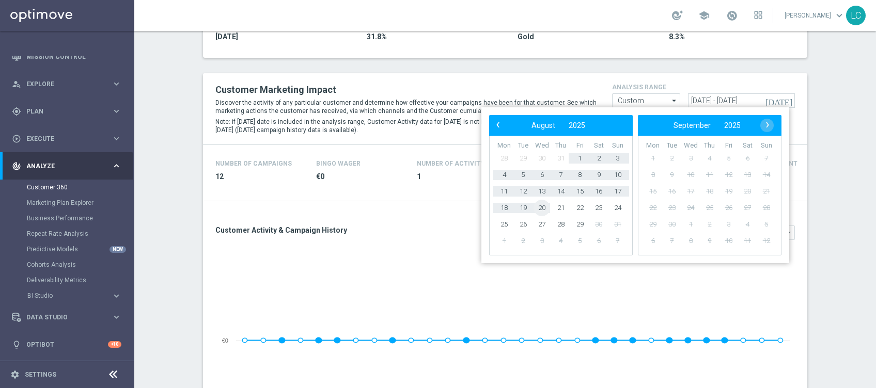
click at [546, 209] on span "20" at bounding box center [541, 208] width 17 height 17
type input "[DATE] - [DATE]"
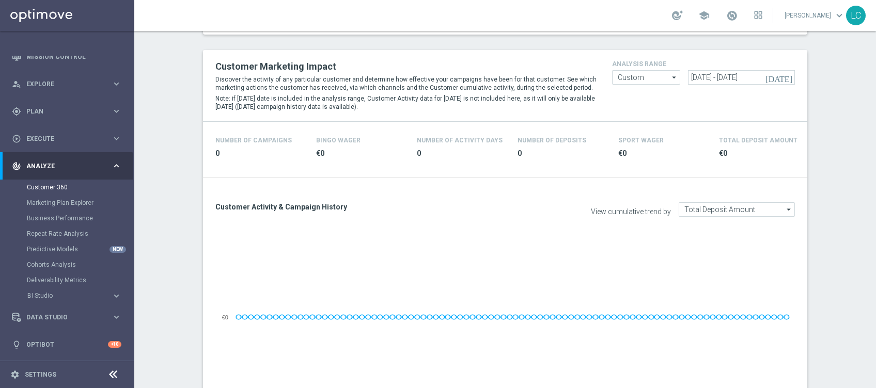
scroll to position [331, 0]
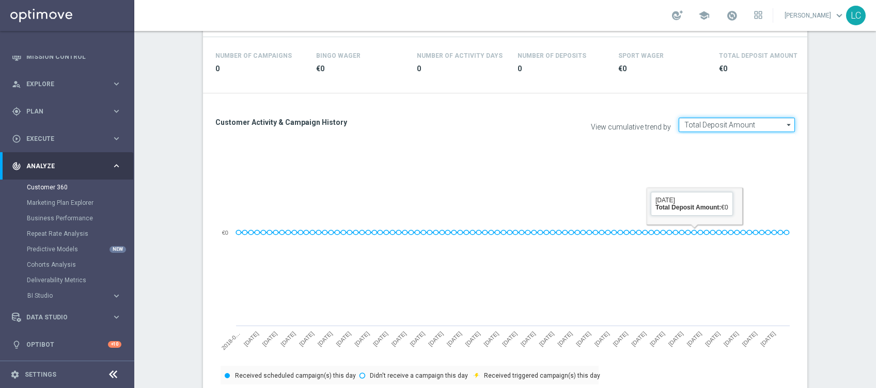
click at [719, 125] on input "Total Deposit Amount" at bounding box center [737, 125] width 116 height 14
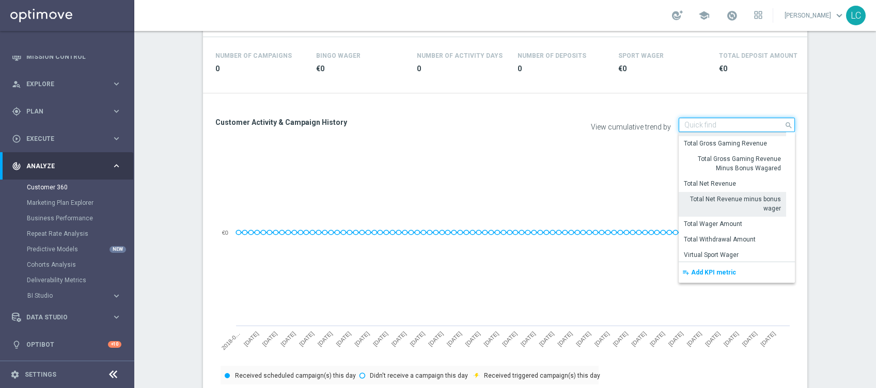
scroll to position [246, 0]
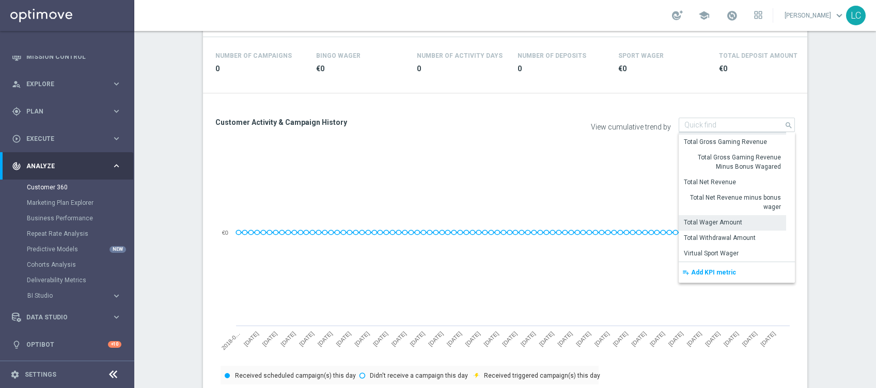
click at [709, 218] on div "Total Wager Amount" at bounding box center [713, 222] width 58 height 9
type input "Total Wager Amount"
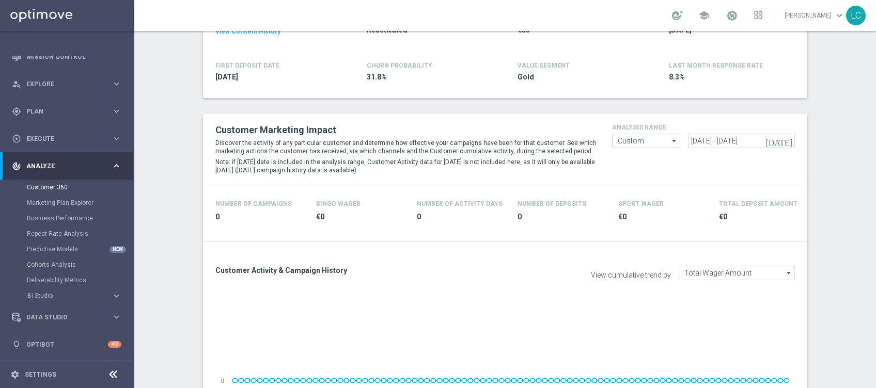
scroll to position [182, 0]
click at [717, 142] on input "[DATE] - [DATE]" at bounding box center [741, 141] width 106 height 14
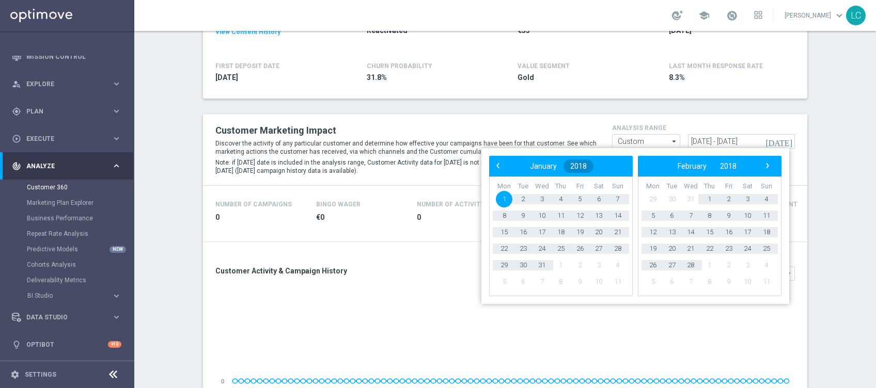
click at [582, 161] on button "2018" at bounding box center [578, 166] width 30 height 13
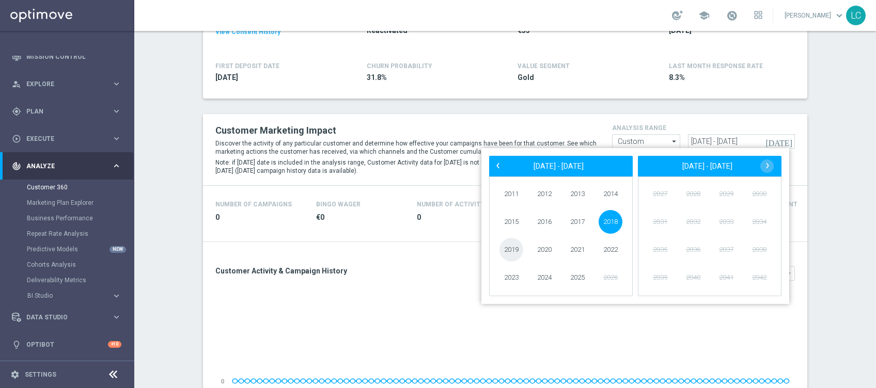
click at [514, 249] on span "2019" at bounding box center [511, 250] width 24 height 24
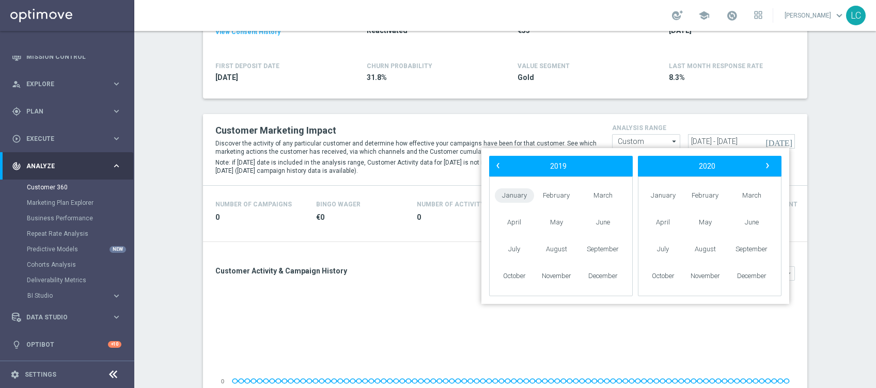
click at [515, 201] on span "January" at bounding box center [514, 195] width 39 height 15
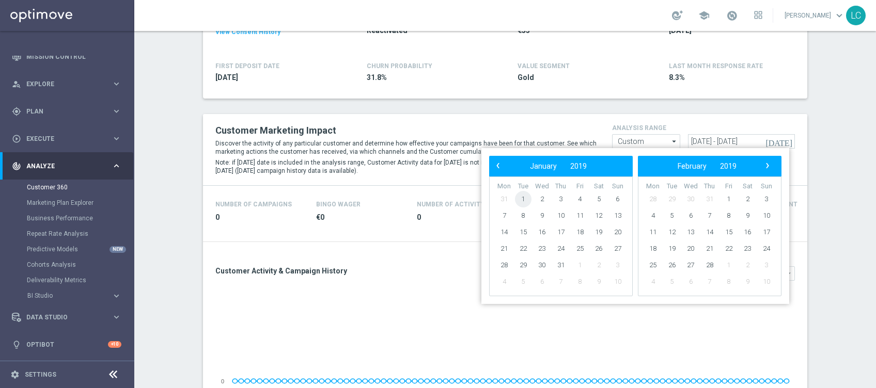
click at [518, 200] on span "1" at bounding box center [523, 199] width 17 height 17
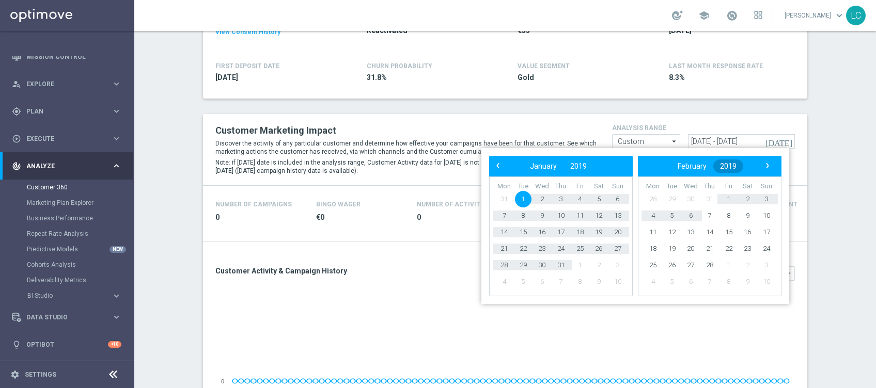
click at [736, 165] on span "2019" at bounding box center [728, 166] width 17 height 8
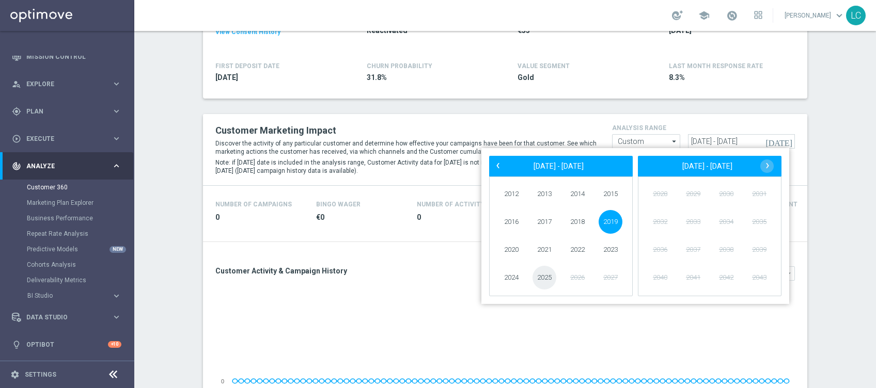
click at [551, 269] on span "2025" at bounding box center [544, 278] width 24 height 24
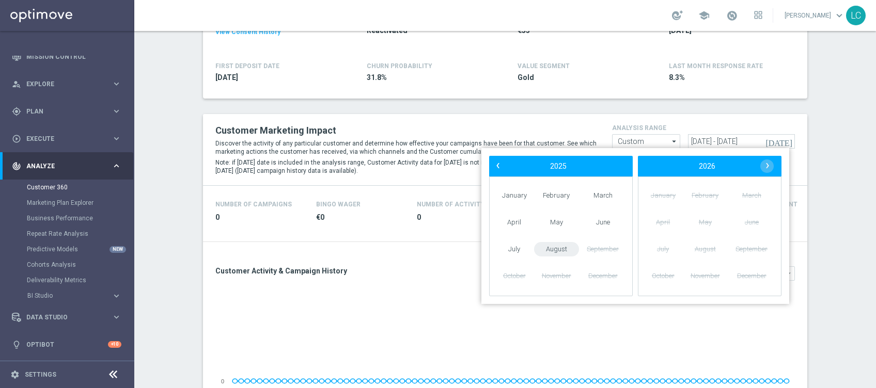
click at [558, 251] on span "August" at bounding box center [556, 249] width 45 height 15
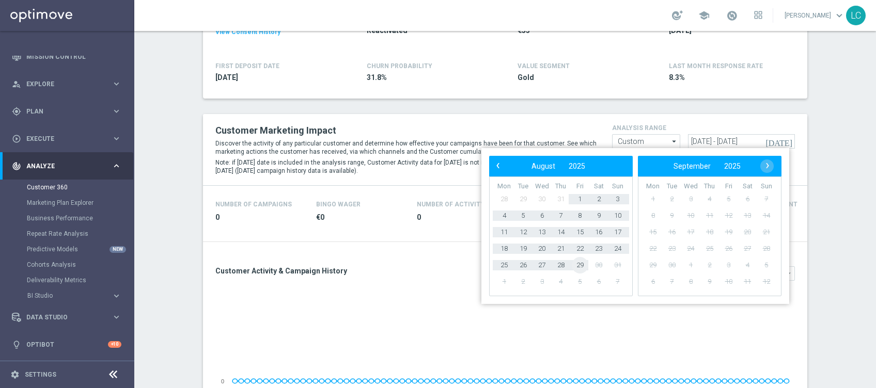
click at [577, 262] on span "29" at bounding box center [580, 265] width 17 height 17
type input "[DATE] - [DATE]"
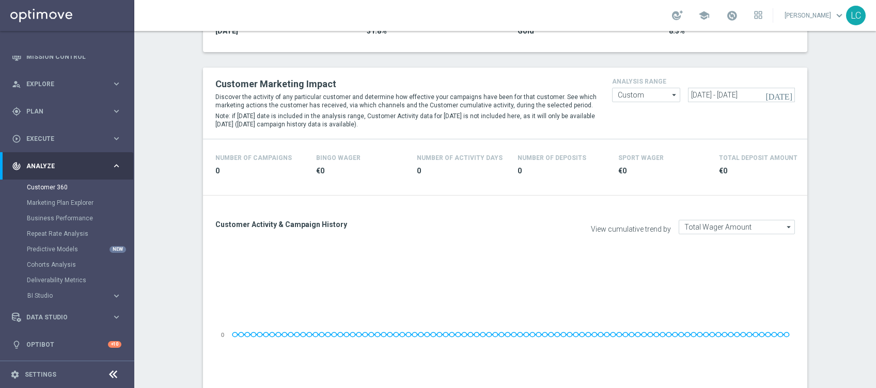
scroll to position [220, 0]
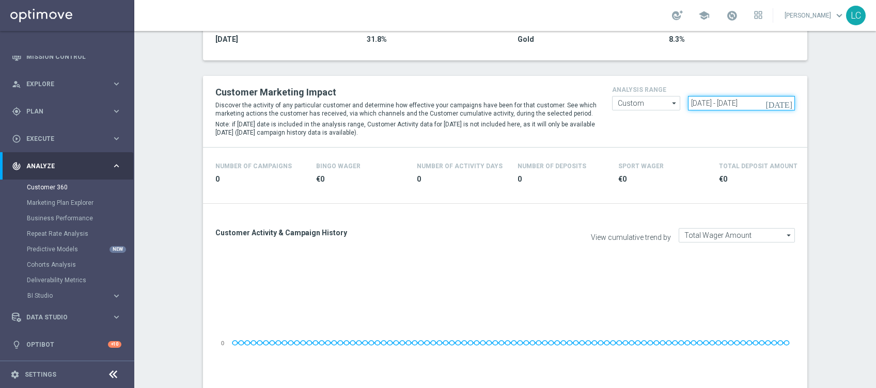
click at [714, 99] on input "[DATE] - [DATE]" at bounding box center [741, 103] width 106 height 14
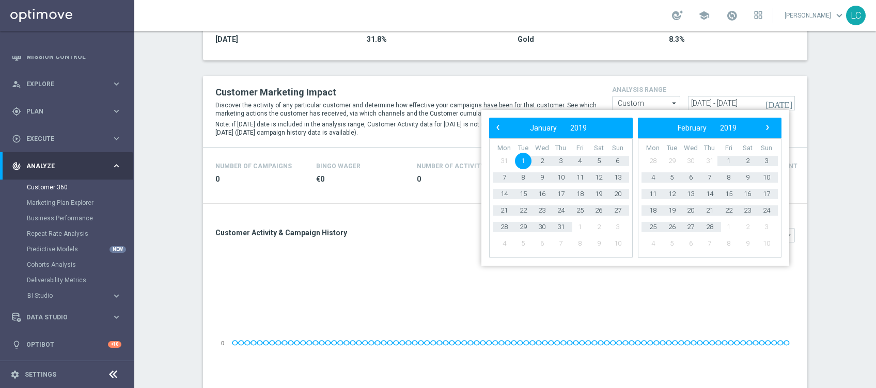
click at [669, 99] on icon "arrow_drop_down" at bounding box center [674, 103] width 10 height 13
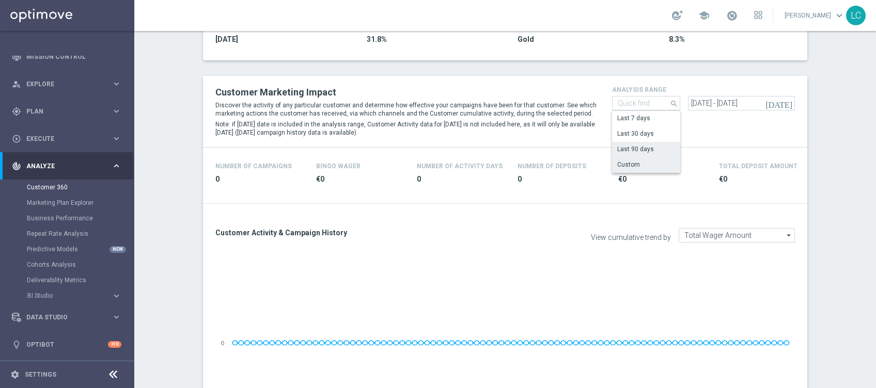
click at [640, 148] on div "Last 90 days" at bounding box center [635, 149] width 37 height 9
type input "Last 90 days"
type input "[DATE] - [DATE]"
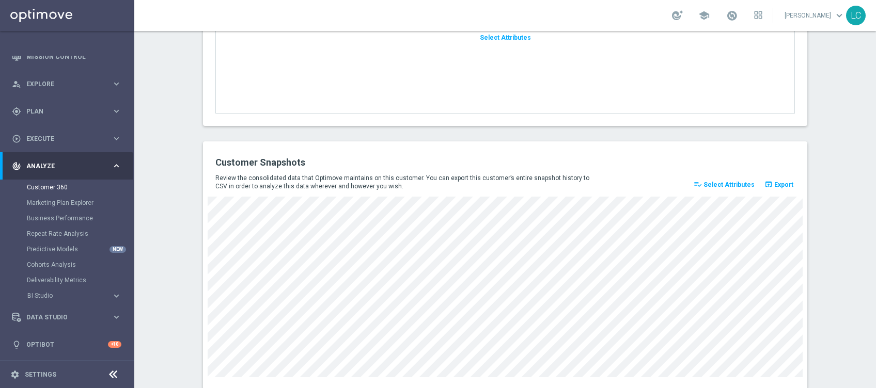
scroll to position [1405, 0]
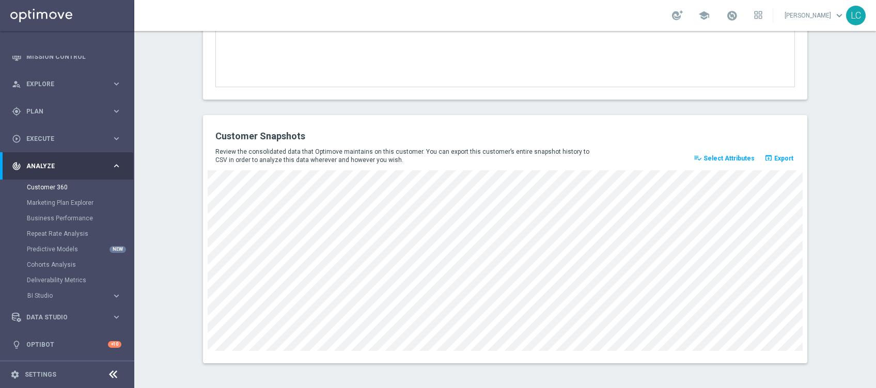
click at [716, 153] on button "playlist_add_check Select Attributes" at bounding box center [724, 158] width 64 height 14
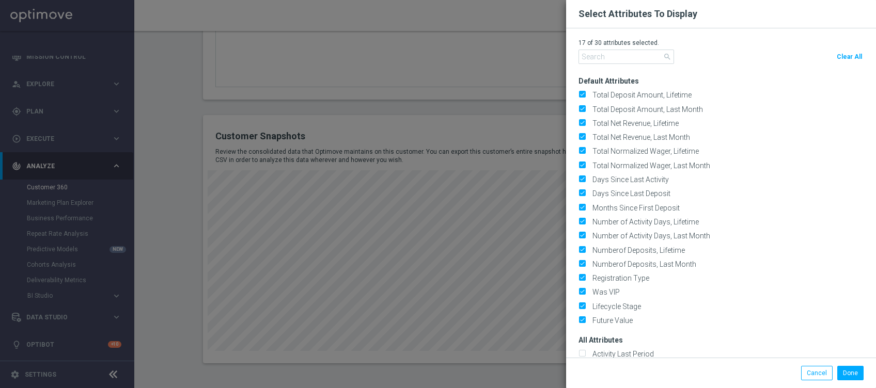
click at [857, 57] on span "Clear All" at bounding box center [849, 56] width 25 height 7
checkbox input "false"
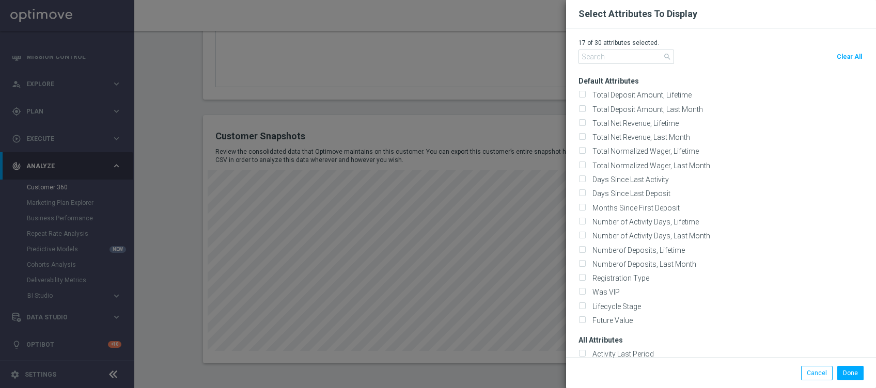
checkbox input "false"
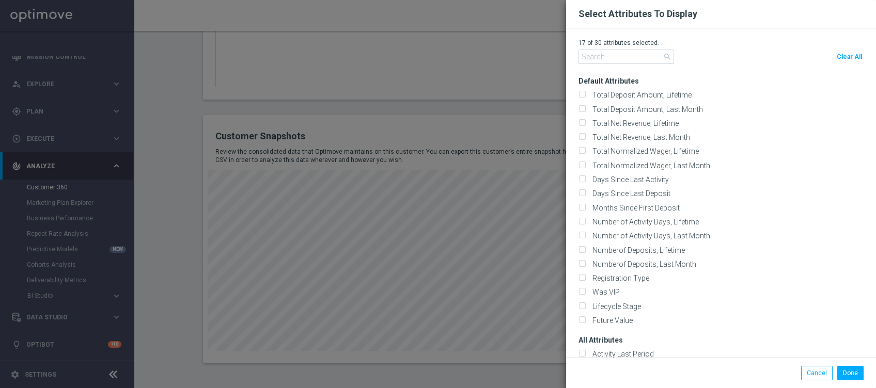
checkbox input "false"
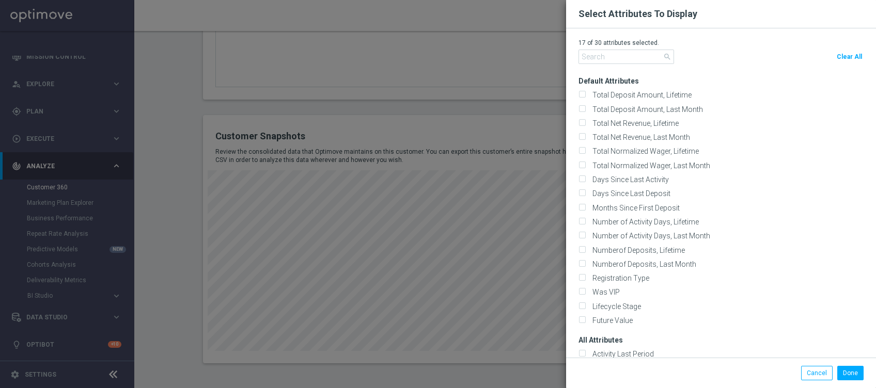
checkbox input "false"
click at [610, 59] on input "text" at bounding box center [626, 57] width 96 height 14
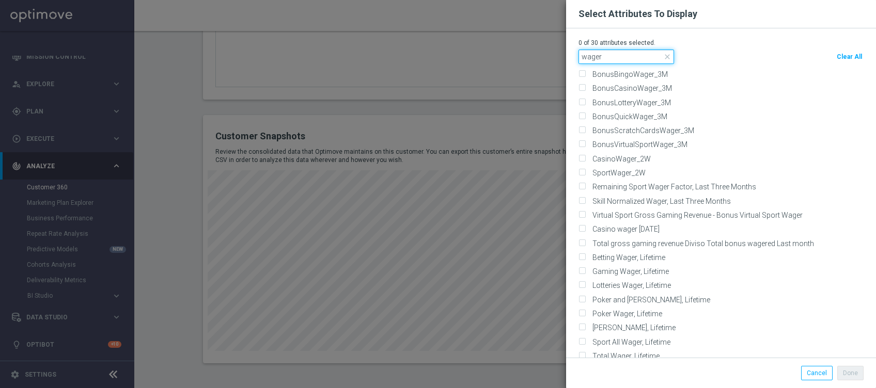
scroll to position [562, 0]
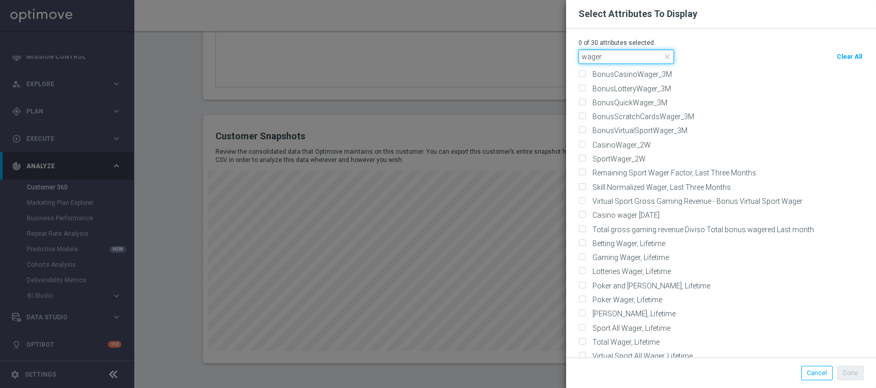
click at [596, 56] on input "wager" at bounding box center [626, 57] width 96 height 14
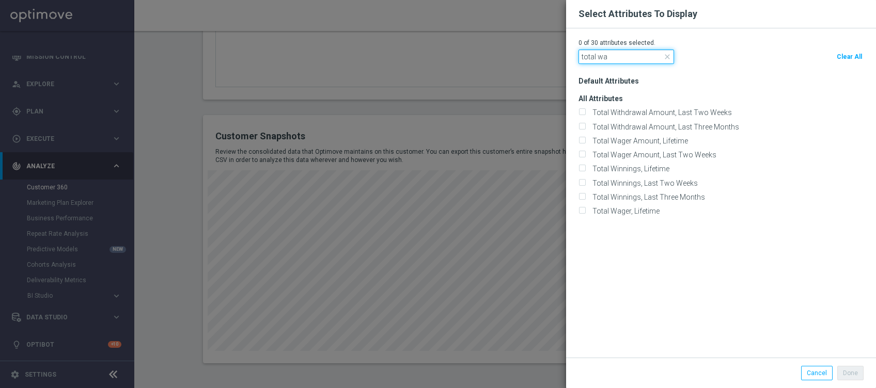
scroll to position [0, 0]
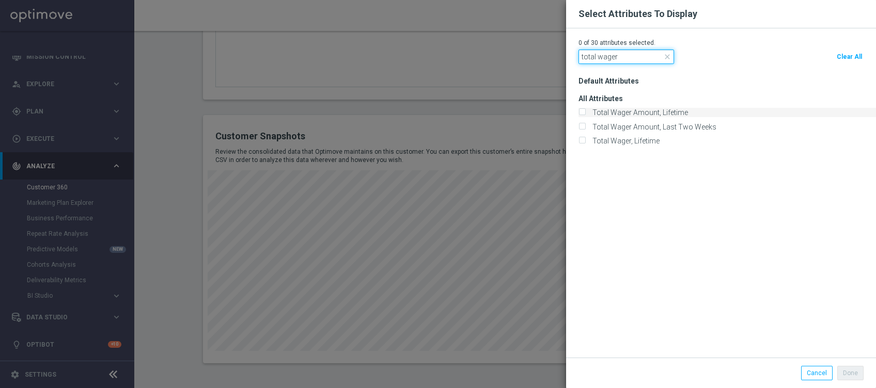
type input "total wager"
click at [583, 112] on div "Total Wager Amount, Lifetime" at bounding box center [726, 112] width 297 height 9
click at [583, 112] on input "Total Wager Amount, Lifetime" at bounding box center [581, 113] width 7 height 7
checkbox input "true"
click at [853, 371] on button "Done" at bounding box center [850, 373] width 26 height 14
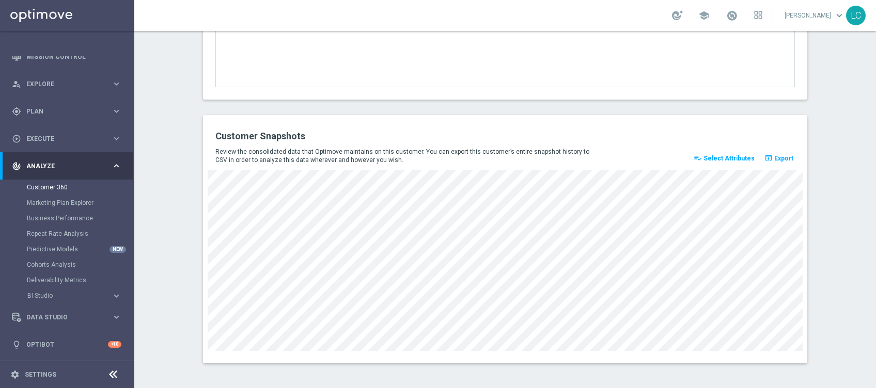
click at [721, 152] on button "playlist_add_check Select Attributes" at bounding box center [724, 158] width 64 height 14
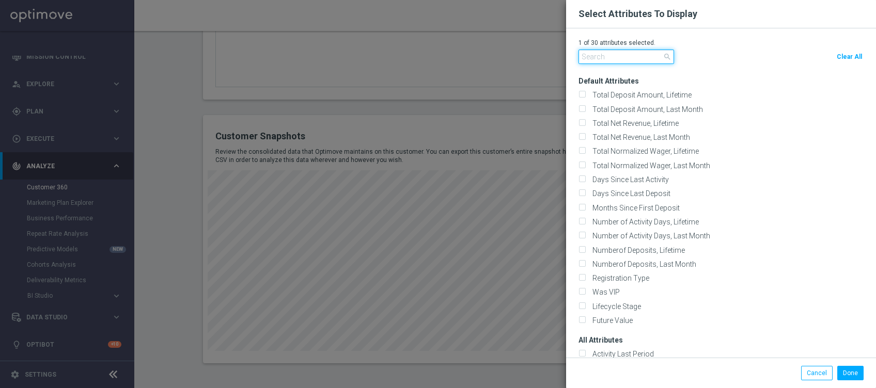
click at [606, 59] on input "text" at bounding box center [626, 57] width 96 height 14
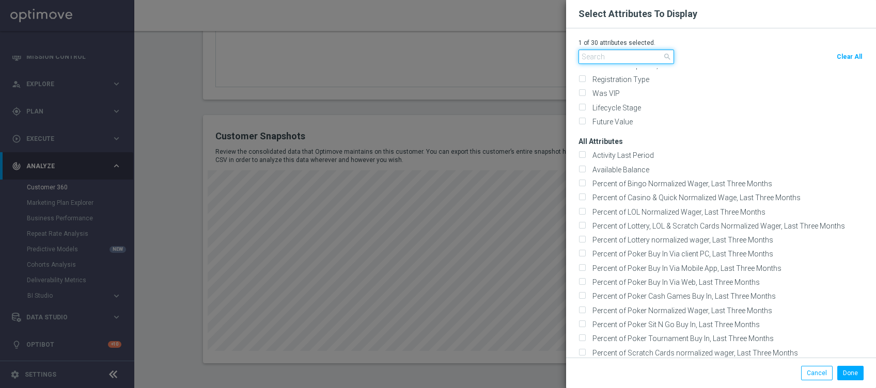
scroll to position [202, 0]
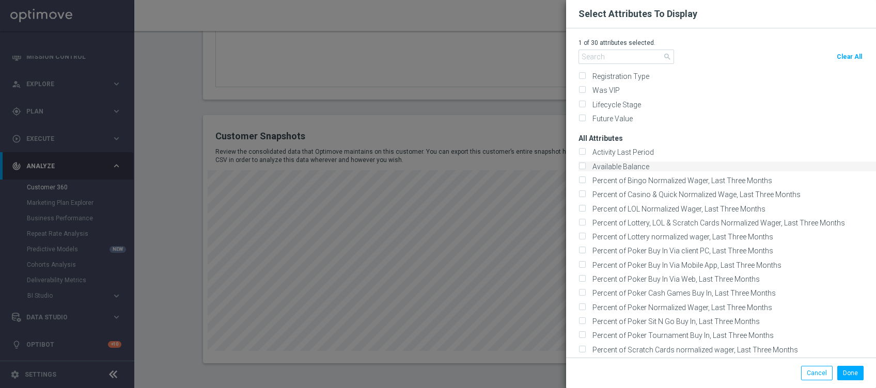
click at [582, 165] on input "Available Balance" at bounding box center [581, 167] width 7 height 7
checkbox input "true"
click at [612, 54] on input "text" at bounding box center [626, 57] width 96 height 14
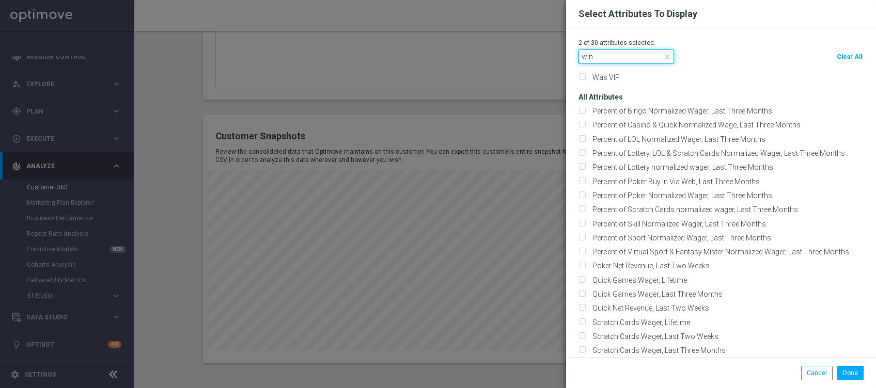
scroll to position [0, 0]
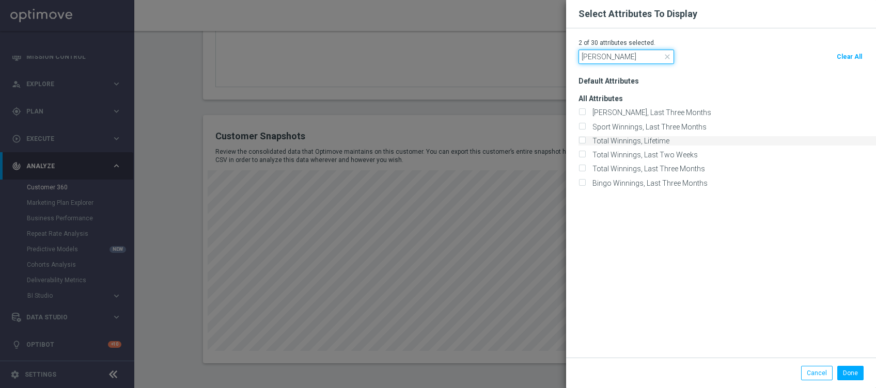
type input "[PERSON_NAME]"
click at [584, 140] on input "Total Winnings, Lifetime" at bounding box center [581, 141] width 7 height 7
checkbox input "true"
click at [668, 56] on span "close" at bounding box center [667, 57] width 8 height 8
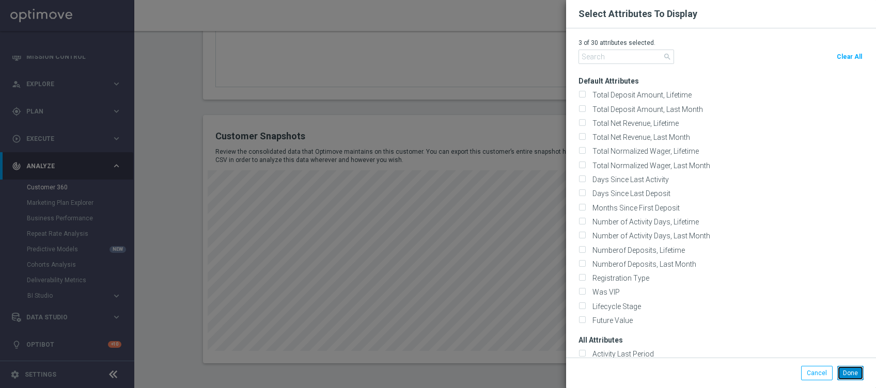
click at [853, 372] on button "Done" at bounding box center [850, 373] width 26 height 14
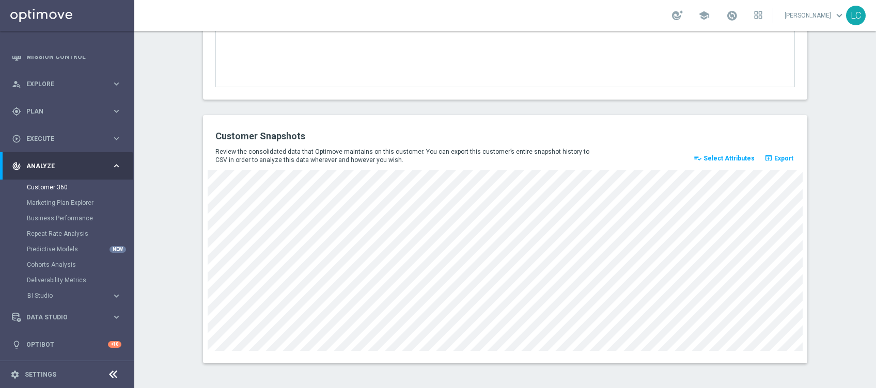
click at [720, 153] on button "playlist_add_check Select Attributes" at bounding box center [724, 158] width 64 height 14
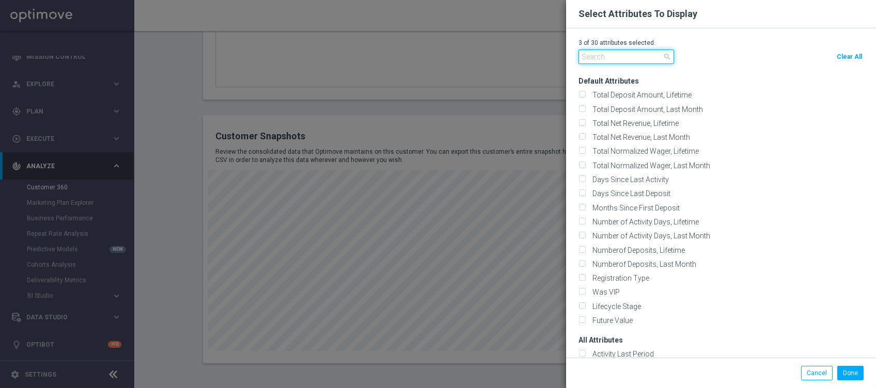
click at [621, 58] on input "text" at bounding box center [626, 57] width 96 height 14
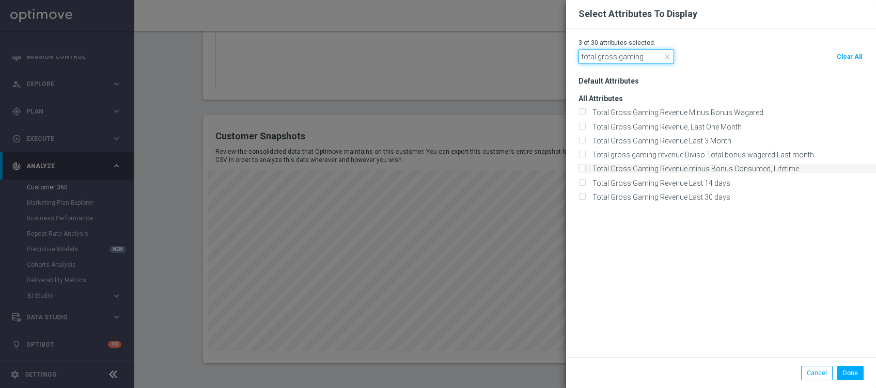
type input "total gross gaming"
click at [586, 168] on div "Total Gross Gaming Revenue minus Bonus Consumed, Lifetime" at bounding box center [726, 168] width 297 height 9
click at [583, 166] on input "Total Gross Gaming Revenue minus Bonus Consumed, Lifetime" at bounding box center [581, 169] width 7 height 7
checkbox input "true"
click at [847, 370] on button "Done" at bounding box center [850, 373] width 26 height 14
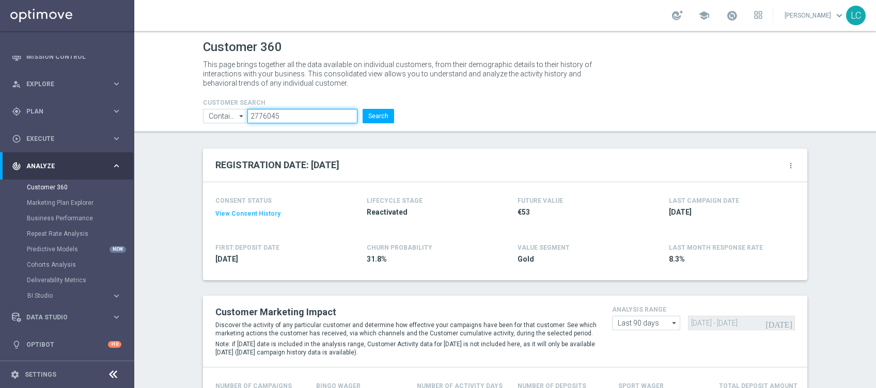
click at [263, 114] on input "2776045" at bounding box center [302, 116] width 110 height 14
type input "2763575"
click at [379, 114] on button "Search" at bounding box center [379, 116] width 32 height 14
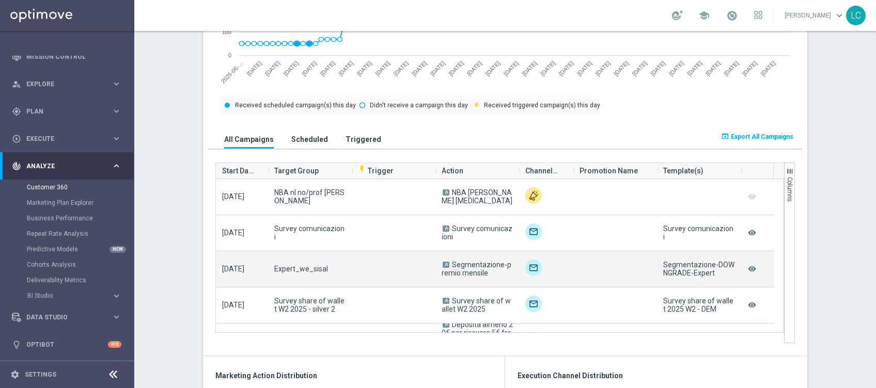
scroll to position [21, 0]
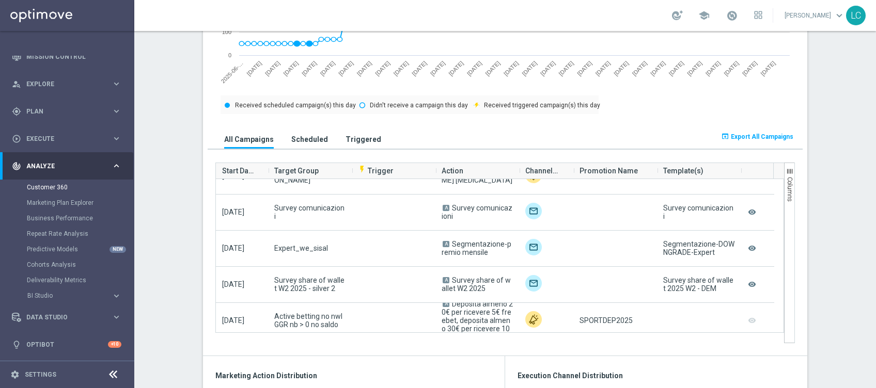
click at [296, 138] on h3 "Scheduled" at bounding box center [309, 139] width 37 height 9
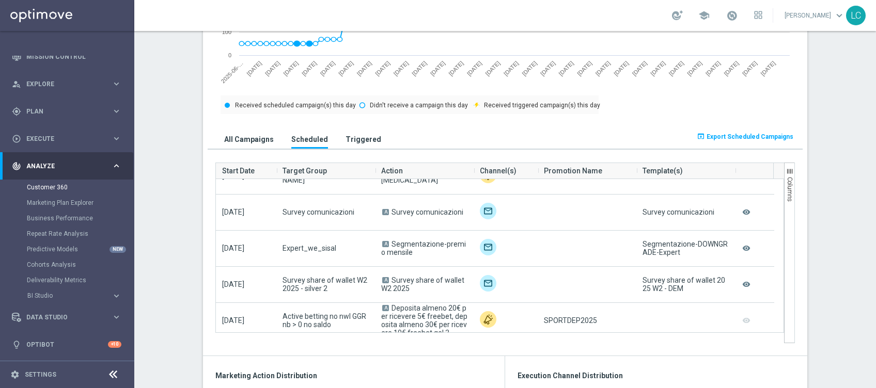
scroll to position [0, 0]
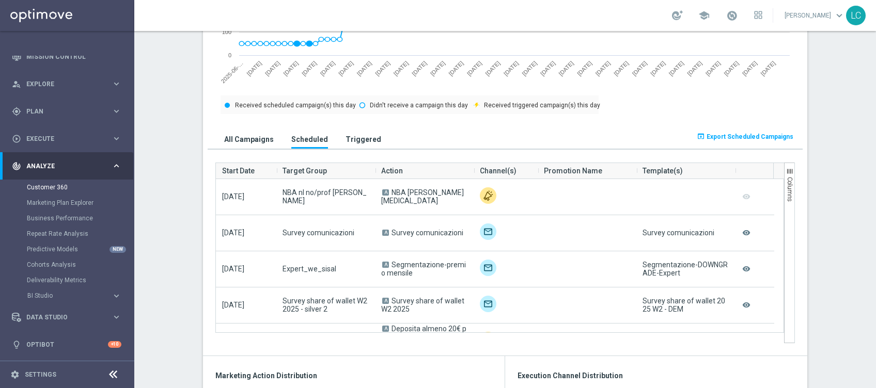
click at [248, 135] on h3 "All Campaigns" at bounding box center [249, 139] width 50 height 9
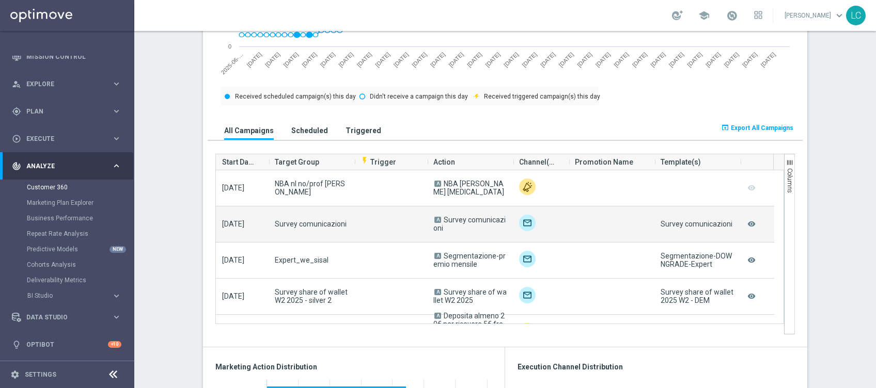
scroll to position [609, 0]
click at [746, 224] on icon "remove_red_eye" at bounding box center [751, 224] width 10 height 13
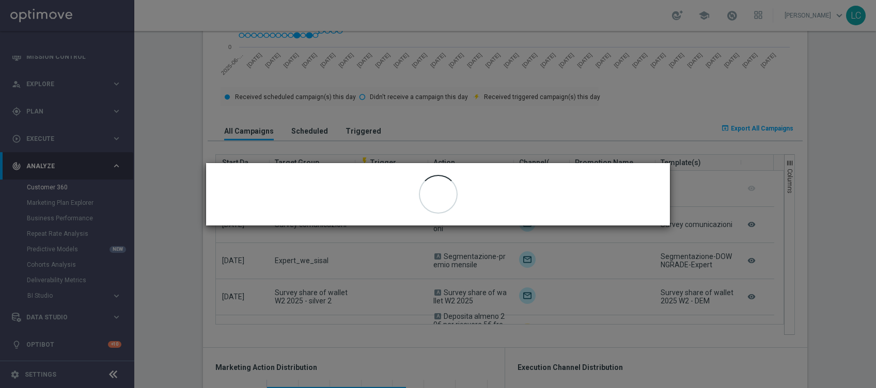
drag, startPoint x: 746, startPoint y: 224, endPoint x: 640, endPoint y: 195, distance: 110.1
click at [640, 195] on modal-container "close" at bounding box center [438, 194] width 876 height 388
drag, startPoint x: 640, startPoint y: 195, endPoint x: 563, endPoint y: 199, distance: 77.1
click at [563, 199] on div at bounding box center [438, 194] width 464 height 62
click at [710, 172] on modal-container "close" at bounding box center [438, 194] width 876 height 388
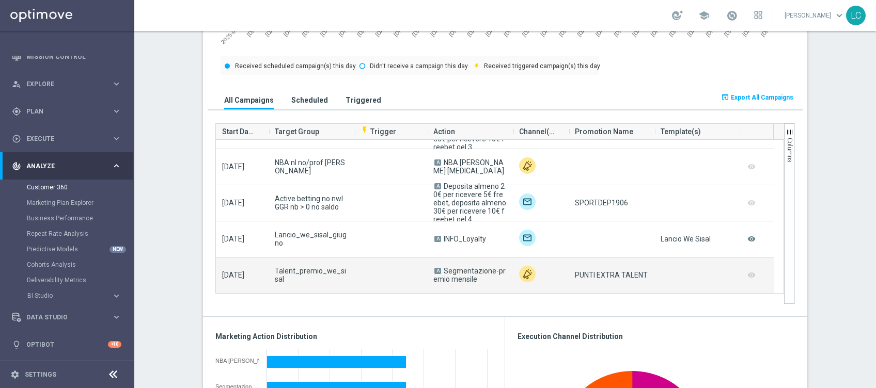
scroll to position [662, 0]
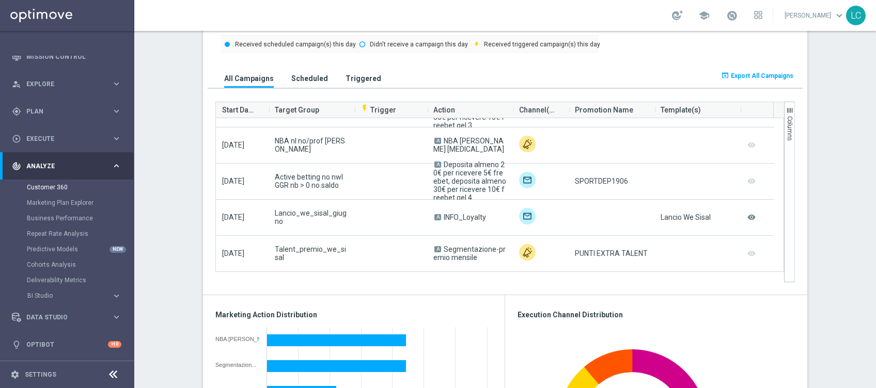
click at [357, 74] on h3 "Triggered" at bounding box center [363, 78] width 36 height 9
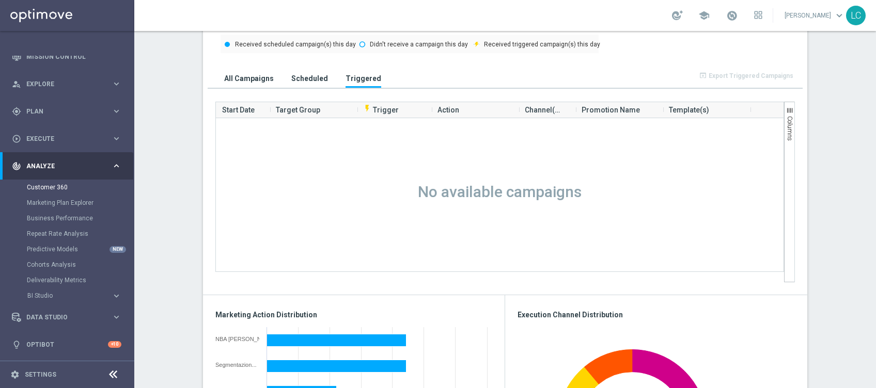
scroll to position [0, 0]
click at [245, 69] on button "All Campaigns" at bounding box center [249, 78] width 55 height 19
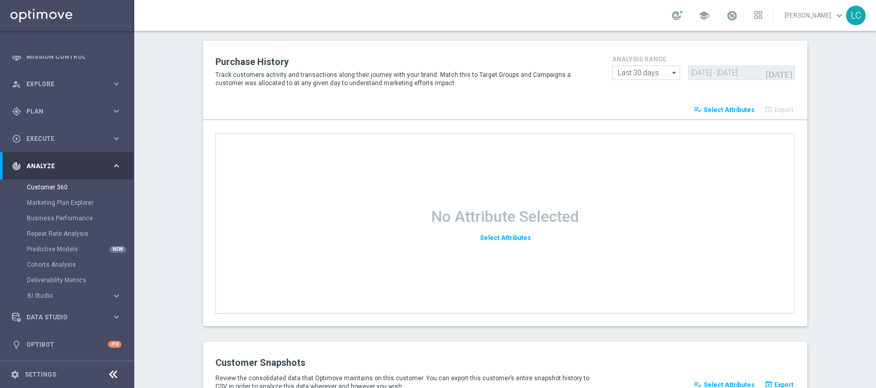
scroll to position [1180, 0]
click at [720, 105] on span "Select Attributes" at bounding box center [728, 108] width 51 height 7
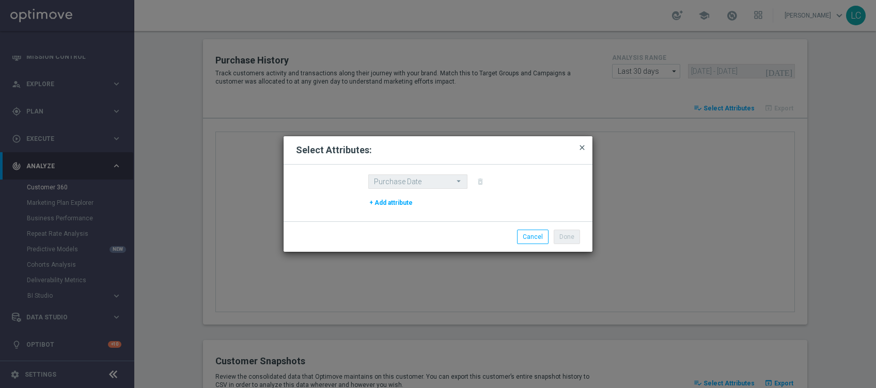
click at [582, 148] on span "close" at bounding box center [582, 148] width 8 height 8
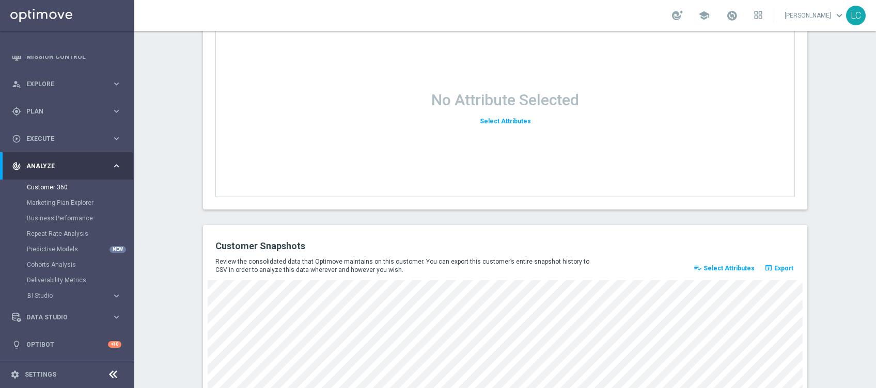
scroll to position [1297, 0]
